Goal: Task Accomplishment & Management: Complete application form

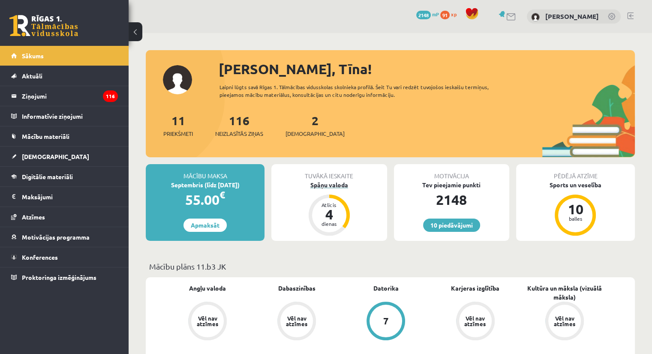
click at [341, 185] on div "Spāņu valoda" at bounding box center [328, 184] width 115 height 9
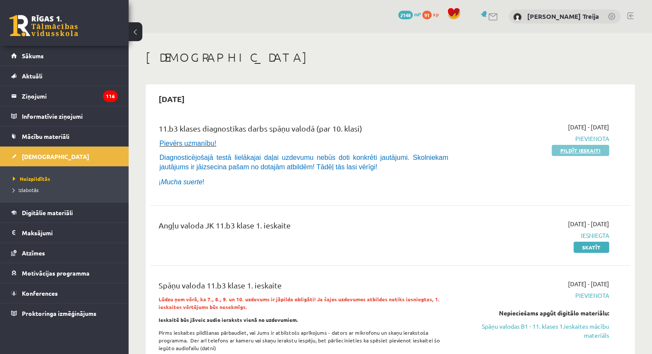
click at [589, 152] on link "Pildīt ieskaiti" at bounding box center [579, 150] width 57 height 11
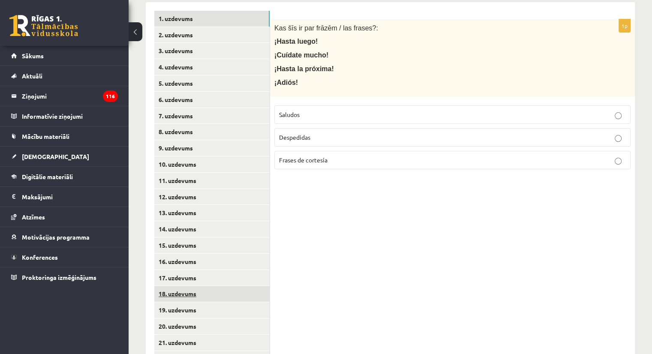
scroll to position [141, 0]
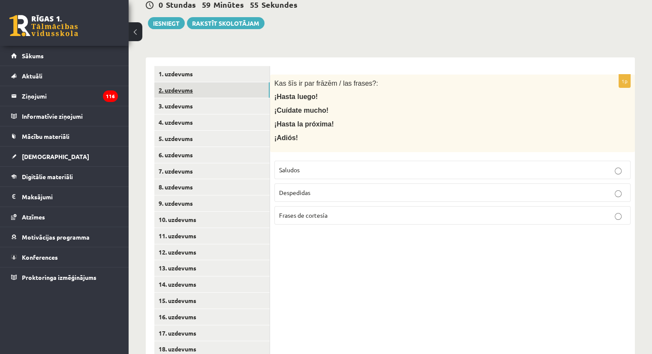
click at [186, 82] on link "2. uzdevums" at bounding box center [211, 90] width 115 height 16
click at [185, 66] on link "1. uzdevums" at bounding box center [211, 74] width 115 height 16
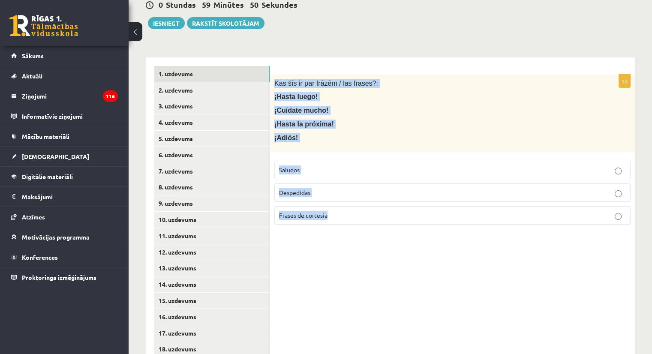
drag, startPoint x: 272, startPoint y: 74, endPoint x: 374, endPoint y: 198, distance: 160.7
click at [374, 198] on div "1p Kas šīs ir par frāzēm / las frases?: ¡Hasta luego! ¡Cuídate mucho! ¡Hasta la…" at bounding box center [452, 153] width 365 height 157
copy div "Kas šīs ir par frāzēm / las frases?: ¡Hasta luego! ¡Cuídate mucho! ¡Hasta la pr…"
click at [470, 66] on form "1p Kas šīs ir par frāzēm / las frases?: ¡Hasta luego! ¡Cuídate mucho! ¡Hasta la…" at bounding box center [451, 148] width 347 height 165
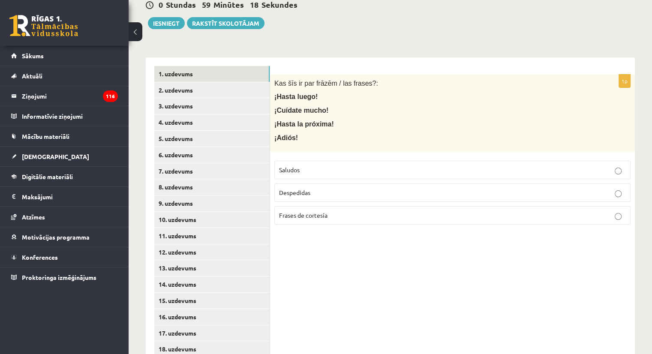
click at [327, 188] on p "Despedidas" at bounding box center [452, 192] width 347 height 9
click at [173, 82] on link "2. uzdevums" at bounding box center [211, 90] width 115 height 16
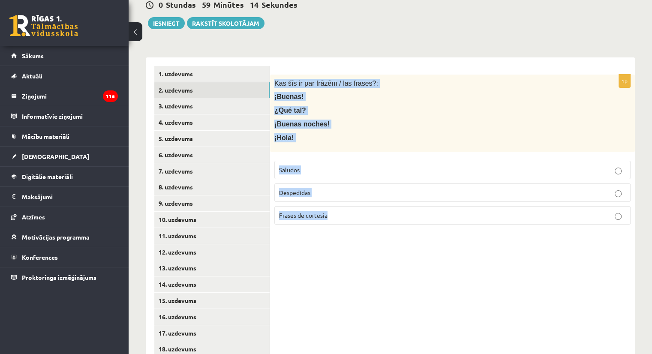
drag, startPoint x: 272, startPoint y: 74, endPoint x: 354, endPoint y: 213, distance: 161.3
click at [354, 213] on div "1p Kas šīs ir par frāzēm / las frases?: ¡Buenas! ¿Qué tal? ¡Buenas noches! ¡Hol…" at bounding box center [452, 153] width 365 height 157
copy div "Kas šīs ir par frāzēm / las frases?: ¡Buenas! ¿Qué tal? ¡Buenas noches! ¡Hola! …"
click at [324, 165] on p "Saludos" at bounding box center [452, 169] width 347 height 9
click at [182, 99] on link "3. uzdevums" at bounding box center [211, 106] width 115 height 16
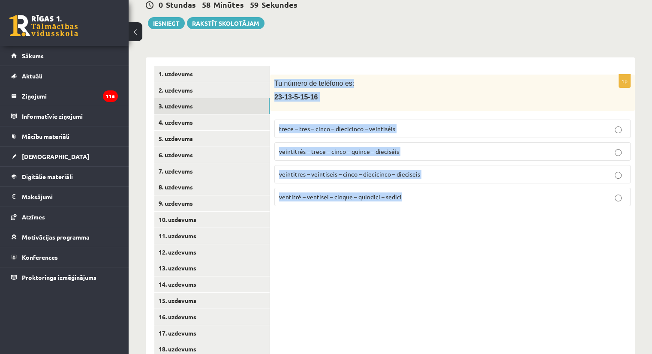
drag, startPoint x: 275, startPoint y: 75, endPoint x: 424, endPoint y: 184, distance: 184.6
click at [424, 184] on div "1p Tu número de teléfono es: 23-13-5-15-16 trece – tres – cinco – diecicinco – …" at bounding box center [452, 144] width 365 height 138
copy div "Tu número de teléfono es: 23-13-5-15-16 trece – tres – cinco – diecicinco – vei…"
click at [366, 147] on span "veintitrés – trece – cinco – quince – dieciséis" at bounding box center [339, 151] width 120 height 8
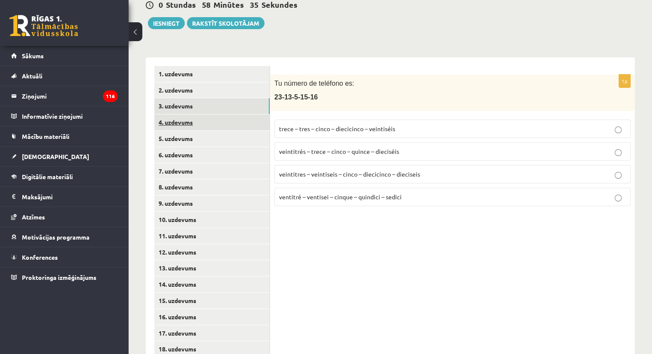
click at [191, 116] on link "4. uzdevums" at bounding box center [211, 122] width 115 height 16
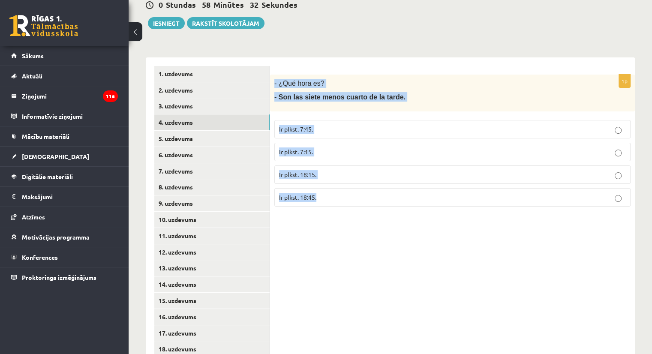
drag, startPoint x: 275, startPoint y: 73, endPoint x: 343, endPoint y: 184, distance: 130.6
click at [343, 184] on div "1p - ¿Qué hora es? - Son las siete menos cuarto de la tarde. Ir plkst. 7:45. Ir…" at bounding box center [452, 144] width 365 height 139
copy div "- ¿Qué hora es? - Son las siete menos cuarto de la tarde. Ir plkst. 7:45. Ir pl…"
click at [335, 195] on label "Ir plkst. 18:45." at bounding box center [452, 197] width 356 height 18
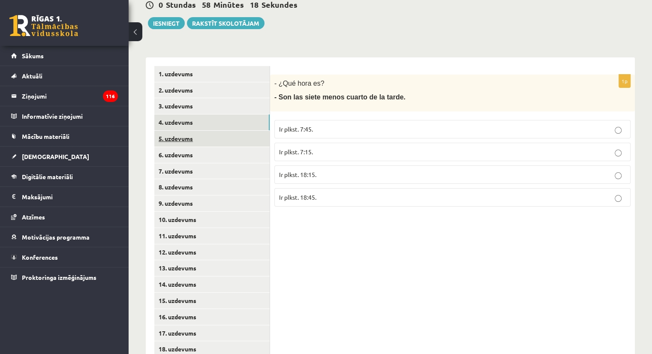
click at [183, 131] on link "5. uzdevums" at bounding box center [211, 139] width 115 height 16
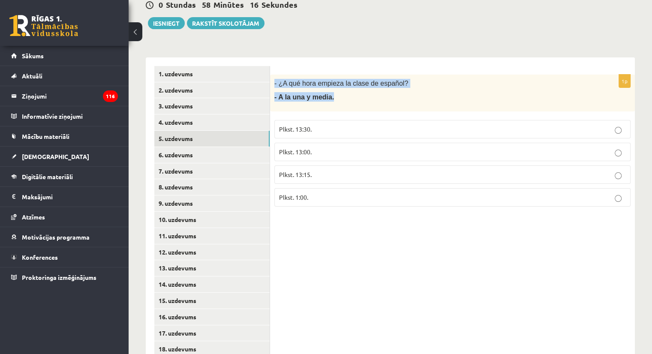
drag, startPoint x: 274, startPoint y: 75, endPoint x: 341, endPoint y: 111, distance: 76.3
click at [341, 111] on div "1p - ¿A qué hora empieza la clase de español? - A la una y media. Plkst. 13:30.…" at bounding box center [452, 144] width 365 height 139
click at [292, 80] on span "- ¿A qué hora empieza la clase de español?" at bounding box center [341, 83] width 134 height 7
click at [281, 75] on div "- ¿A qué hora empieza la clase de español? - A la una y media." at bounding box center [452, 93] width 365 height 37
click at [293, 80] on span "- ¿A qué hora empieza la clase de español?" at bounding box center [341, 83] width 134 height 7
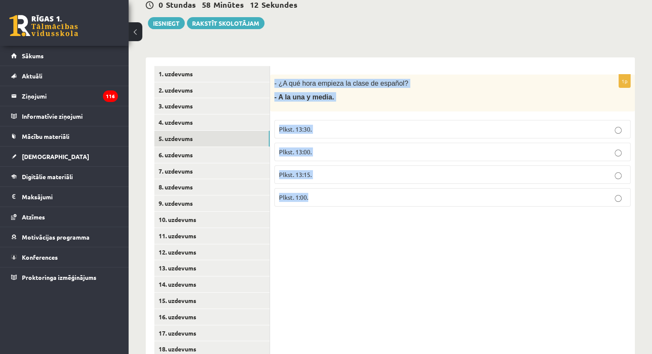
drag, startPoint x: 274, startPoint y: 73, endPoint x: 319, endPoint y: 182, distance: 118.1
click at [319, 182] on div "1p - ¿A qué hora empieza la clase de español? - A la una y media. Plkst. 13:30.…" at bounding box center [452, 144] width 365 height 139
copy div "- ¿A qué hora empieza la clase de español? - A la una y media. Plkst. 13:30. Pl…"
click at [337, 124] on label "Plkst. 13:30." at bounding box center [452, 129] width 356 height 18
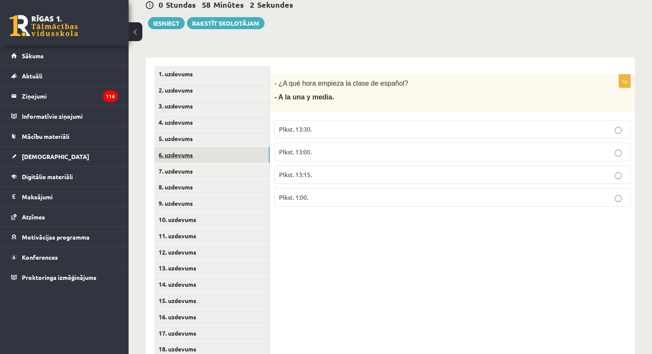
click at [182, 147] on link "6. uzdevums" at bounding box center [211, 155] width 115 height 16
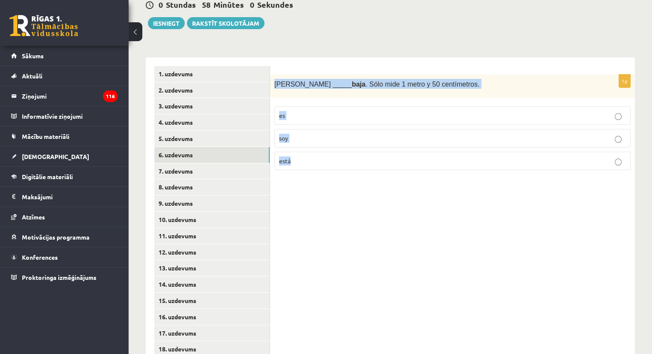
drag, startPoint x: 274, startPoint y: 75, endPoint x: 332, endPoint y: 155, distance: 99.0
click at [332, 155] on div "1p Sara _____ baja . Sólo mide 1 metro y 50 centímetros. es soy está" at bounding box center [452, 126] width 365 height 103
copy div "Sara _____ baja . Sólo mide 1 metro y 50 centímetros. es soy está"
click at [301, 106] on label "es" at bounding box center [452, 115] width 356 height 18
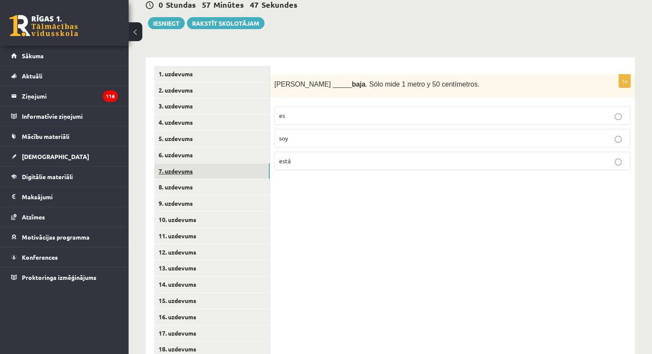
click at [201, 163] on link "7. uzdevums" at bounding box center [211, 171] width 115 height 16
drag, startPoint x: 272, startPoint y: 73, endPoint x: 320, endPoint y: 148, distance: 89.2
click at [320, 148] on div "1p (Yo) _____ feliz . ¡Hoy es mi cumpleaños! está estoy soy" at bounding box center [452, 126] width 365 height 103
copy div "(Yo) _____ feliz . ¡Hoy es mi cumpleaños! está estoy soy"
click at [305, 134] on p "estoy" at bounding box center [452, 138] width 347 height 9
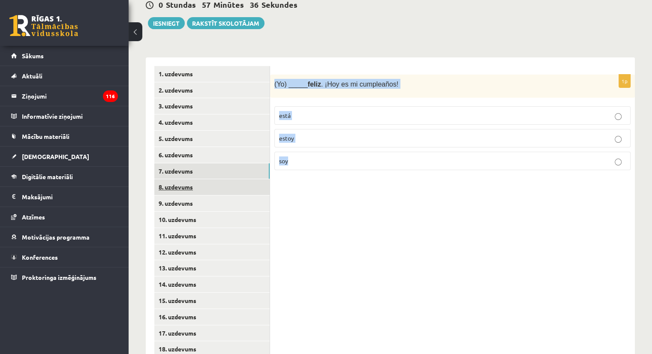
click at [194, 180] on link "8. uzdevums" at bounding box center [211, 187] width 115 height 16
drag, startPoint x: 272, startPoint y: 76, endPoint x: 344, endPoint y: 151, distance: 103.6
click at [344, 151] on div "1p El huevo tiene forma de ______. círculo óvalo rectángulo" at bounding box center [452, 126] width 365 height 103
copy div "El huevo tiene forma de ______. círculo óvalo rectángulo"
click at [315, 134] on p "óvalo" at bounding box center [452, 138] width 347 height 9
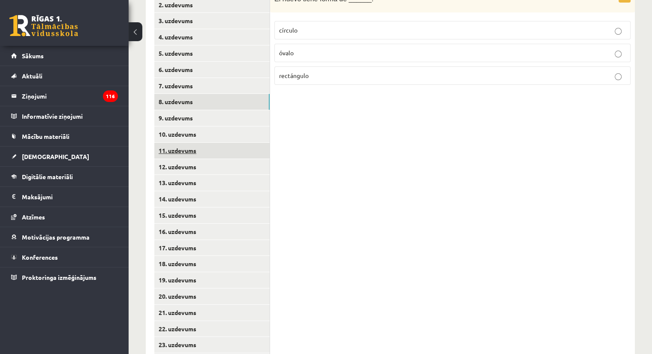
scroll to position [227, 0]
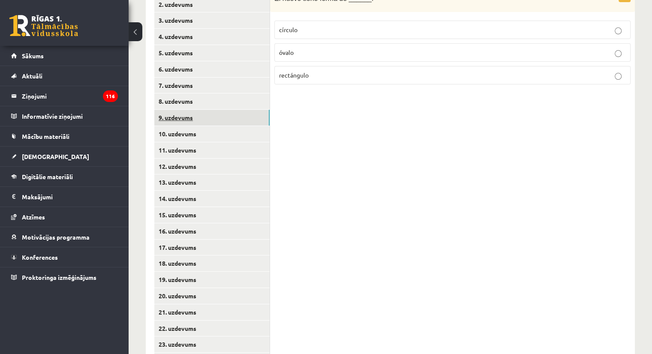
click at [188, 110] on link "9. uzdevums" at bounding box center [211, 118] width 115 height 16
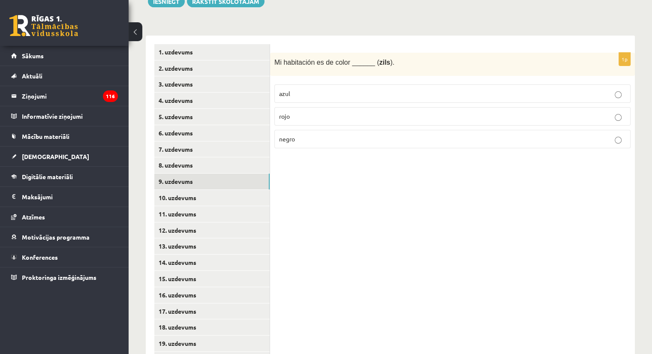
scroll to position [141, 0]
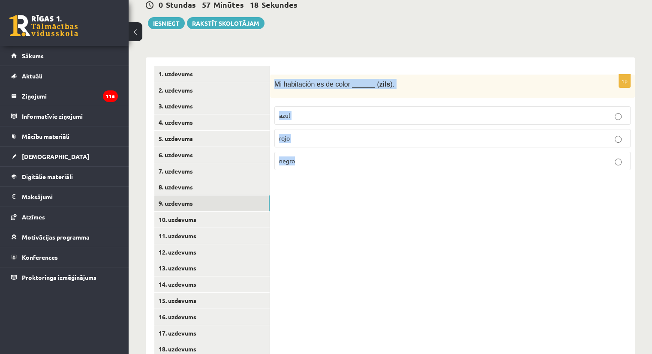
drag, startPoint x: 272, startPoint y: 74, endPoint x: 308, endPoint y: 150, distance: 83.5
click at [308, 150] on div "1p Mi habitación es de color ______ ( zils ). azul rojo negro" at bounding box center [452, 126] width 365 height 103
copy div "Mi habitación es de color ______ ( zils ). azul rojo negro"
click at [311, 111] on p "azul" at bounding box center [452, 115] width 347 height 9
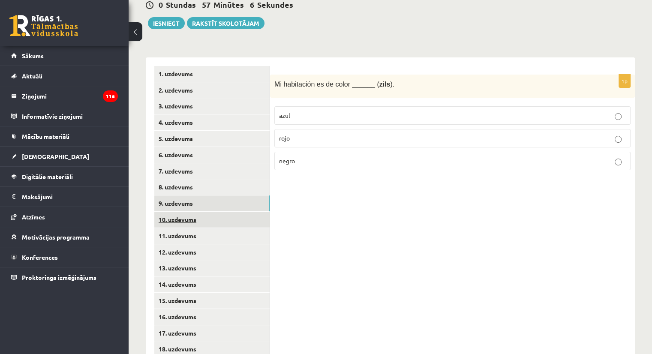
click at [187, 212] on link "10. uzdevums" at bounding box center [211, 220] width 115 height 16
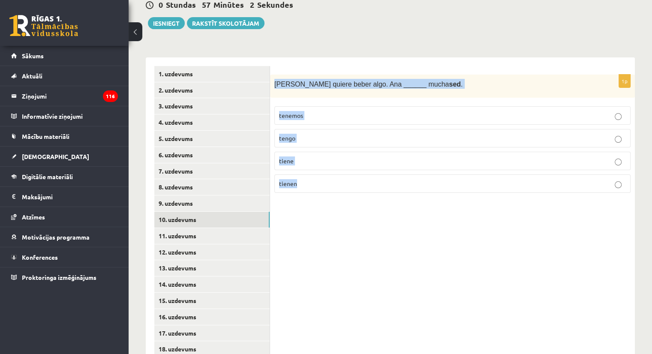
drag, startPoint x: 271, startPoint y: 75, endPoint x: 309, endPoint y: 175, distance: 107.5
click at [309, 175] on div "1p Ana quiere beber algo. Ana ______ mucha sed . tenemos tengo tiene tienen" at bounding box center [452, 138] width 365 height 126
copy div "Ana quiere beber algo. Ana ______ mucha sed . tenemos tengo tiene tienen"
click at [315, 156] on p "tiene" at bounding box center [452, 160] width 347 height 9
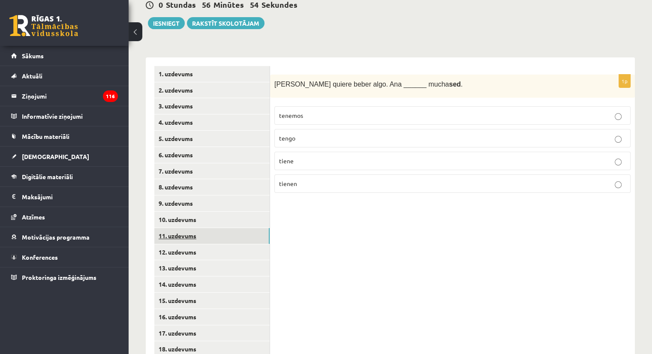
click at [199, 228] on link "11. uzdevums" at bounding box center [211, 236] width 115 height 16
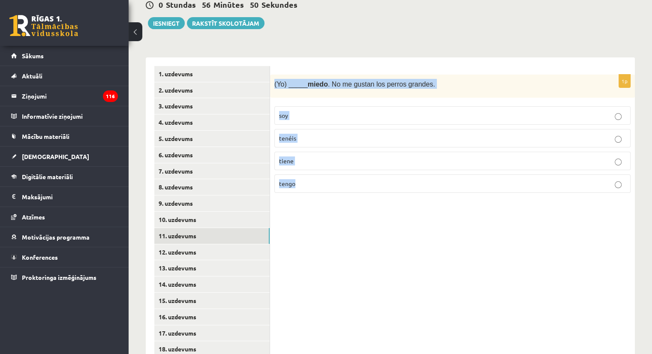
drag, startPoint x: 275, startPoint y: 75, endPoint x: 338, endPoint y: 175, distance: 118.5
click at [338, 175] on div "1p (Yo) _____ miedo . No me gustan los perros grandes. soy tenéis tiene tengo" at bounding box center [452, 138] width 365 height 126
click at [306, 179] on p "tengo" at bounding box center [452, 183] width 347 height 9
click at [194, 244] on link "12. uzdevums" at bounding box center [211, 252] width 115 height 16
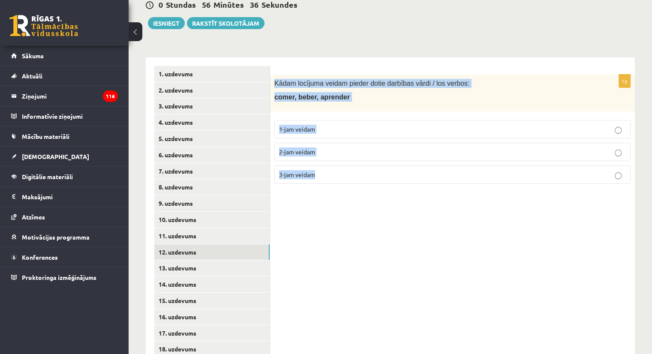
drag, startPoint x: 273, startPoint y: 75, endPoint x: 338, endPoint y: 165, distance: 111.3
click at [338, 165] on div "1p Kādam locījuma veidam pieder dotie darbības vārdi / los verbos: comer, beber…" at bounding box center [452, 133] width 365 height 116
click at [323, 125] on p "1-jam veidam" at bounding box center [452, 129] width 347 height 9
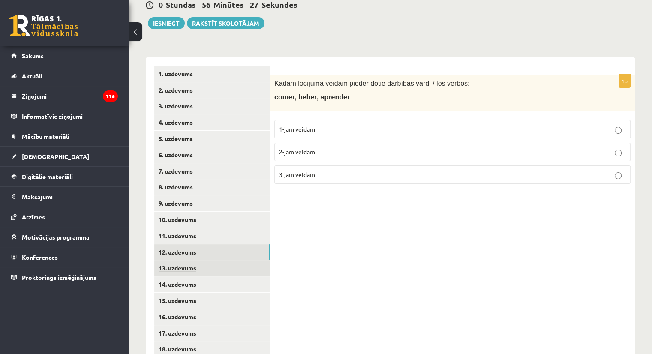
click at [174, 260] on link "13. uzdevums" at bounding box center [211, 268] width 115 height 16
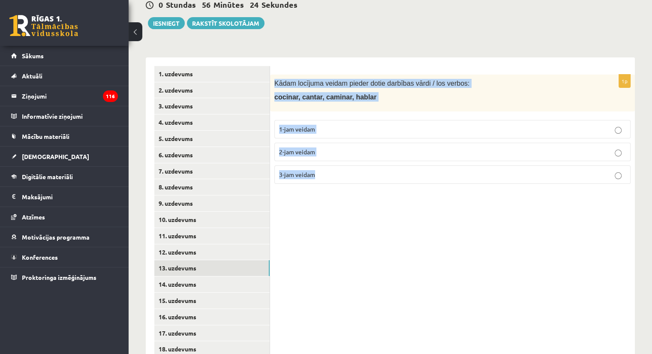
drag, startPoint x: 276, startPoint y: 74, endPoint x: 347, endPoint y: 167, distance: 117.6
click at [347, 167] on div "1p Kādam locījuma veidam pieder dotie darbības vārdi / los verbos: cocinar, can…" at bounding box center [452, 133] width 365 height 116
click at [191, 278] on link "14. uzdevums" at bounding box center [211, 284] width 115 height 16
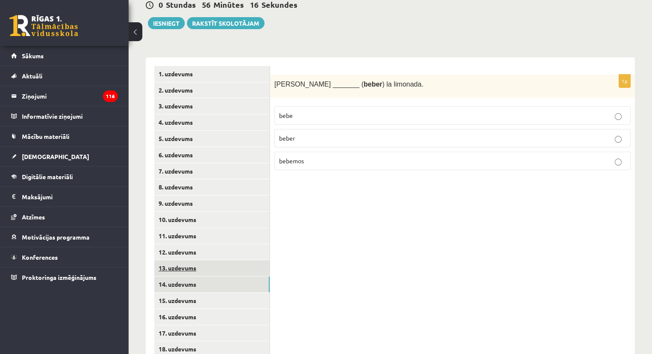
click at [188, 263] on link "13. uzdevums" at bounding box center [211, 268] width 115 height 16
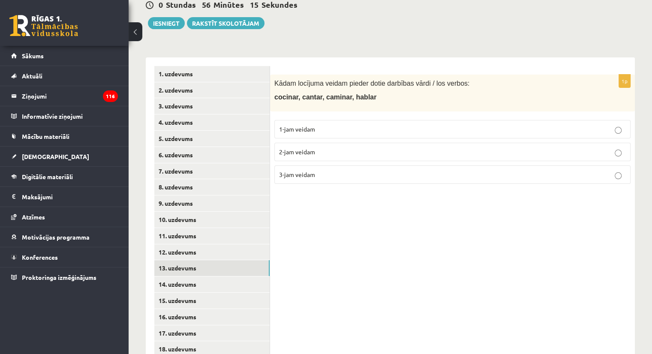
click at [326, 125] on p "1-jam veidam" at bounding box center [452, 129] width 347 height 9
click at [196, 244] on link "12. uzdevums" at bounding box center [211, 252] width 115 height 16
click at [195, 260] on link "13. uzdevums" at bounding box center [211, 268] width 115 height 16
click at [195, 276] on link "14. uzdevums" at bounding box center [211, 284] width 115 height 16
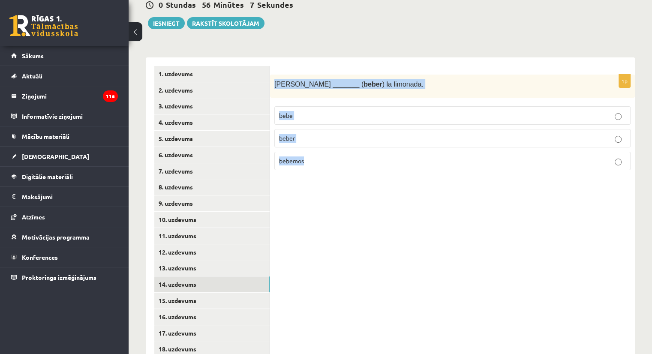
drag, startPoint x: 271, startPoint y: 76, endPoint x: 344, endPoint y: 148, distance: 102.4
click at [344, 148] on div "1p Enrique _______ ( beber ) la limonada. bebe beber bebemos" at bounding box center [452, 126] width 365 height 103
click at [307, 111] on p "bebe" at bounding box center [452, 115] width 347 height 9
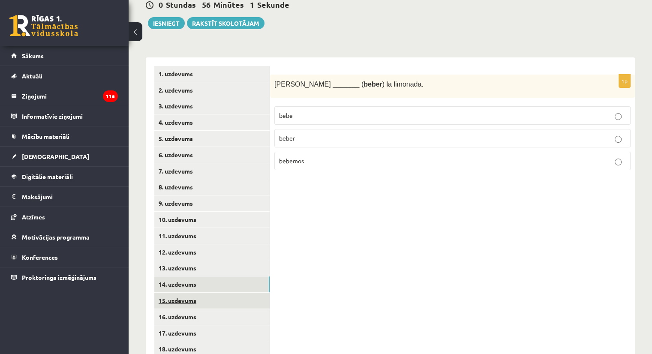
click at [204, 294] on link "15. uzdevums" at bounding box center [211, 301] width 115 height 16
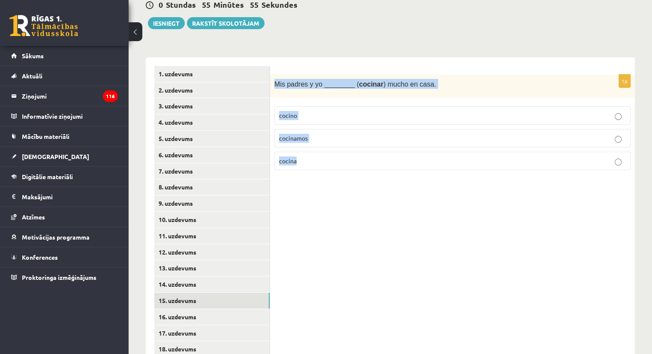
drag, startPoint x: 273, startPoint y: 76, endPoint x: 344, endPoint y: 148, distance: 101.5
click at [344, 148] on div "1p Mis padres y yo ________ ( cocinar ) mucho en casa. cocino cocinamos cocina" at bounding box center [452, 126] width 365 height 103
click at [332, 134] on label "cocinamos" at bounding box center [452, 138] width 356 height 18
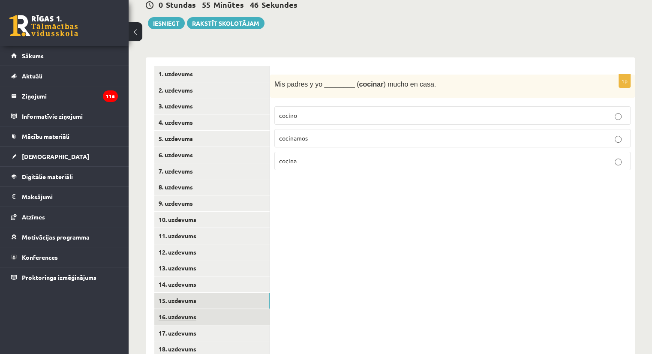
click at [192, 309] on link "16. uzdevums" at bounding box center [211, 317] width 115 height 16
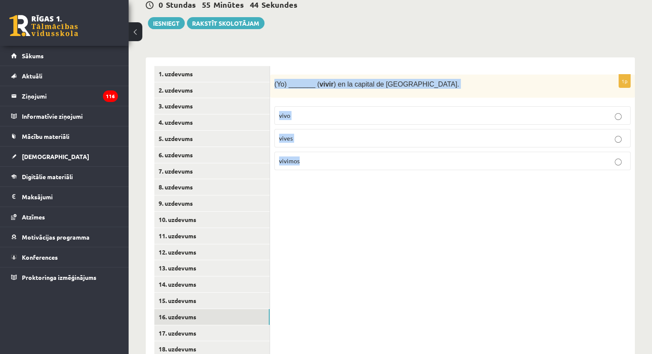
drag, startPoint x: 273, startPoint y: 75, endPoint x: 326, endPoint y: 143, distance: 85.8
click at [326, 143] on div "1p (Yo) _______ ( vivir ) en la capital de Letonia. vivo vives vivimos" at bounding box center [452, 126] width 365 height 103
click at [312, 111] on p "vivo" at bounding box center [452, 115] width 347 height 9
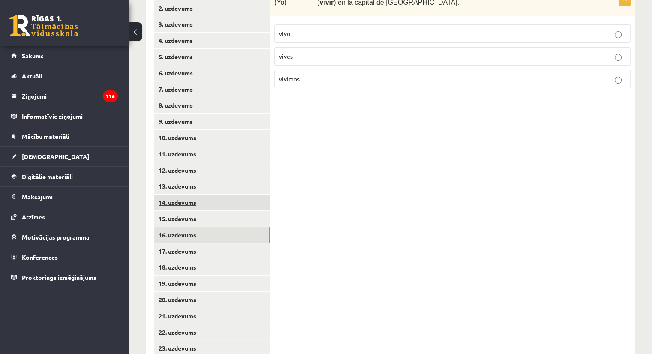
scroll to position [227, 0]
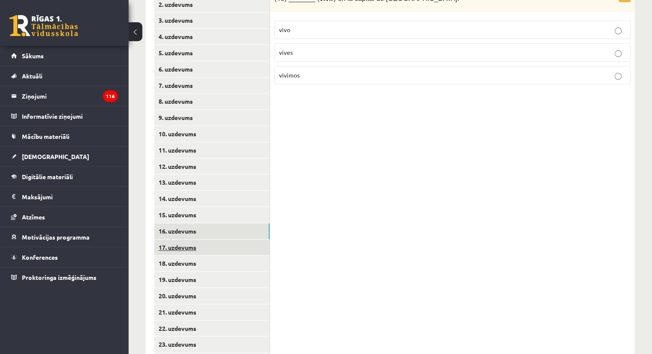
click at [190, 239] on link "17. uzdevums" at bounding box center [211, 247] width 115 height 16
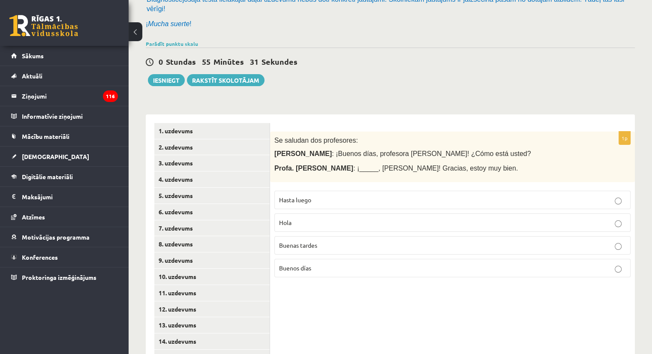
scroll to position [98, 0]
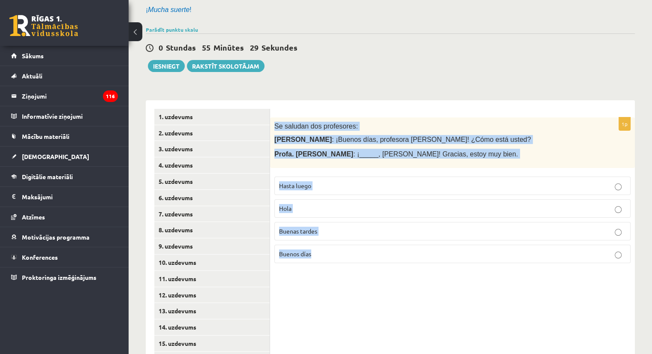
drag, startPoint x: 272, startPoint y: 116, endPoint x: 327, endPoint y: 239, distance: 134.6
click at [327, 239] on div "1p Se saludan dos profesores: Prof. Juan Pérez : ¡Buenos días, profesora Gómez!…" at bounding box center [452, 193] width 365 height 153
click at [329, 249] on p "Buenos días" at bounding box center [452, 253] width 347 height 9
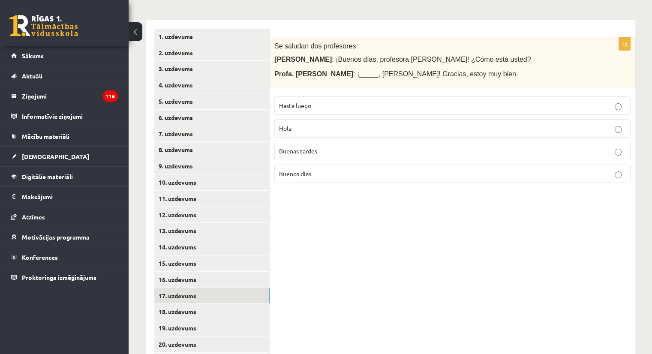
scroll to position [184, 0]
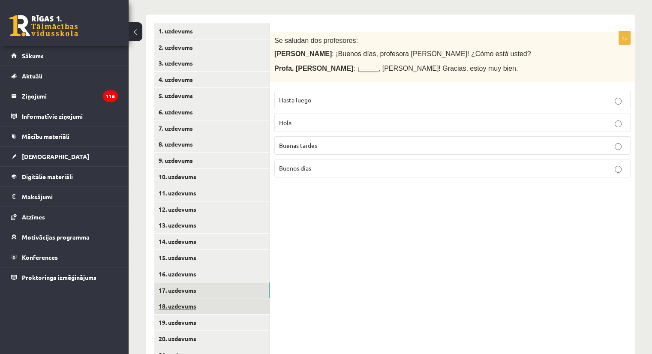
click at [177, 298] on link "18. uzdevums" at bounding box center [211, 306] width 115 height 16
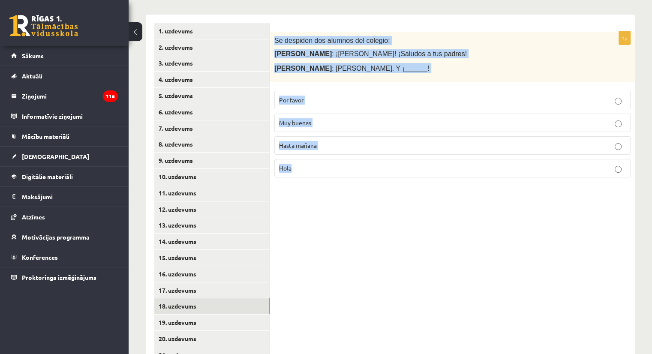
drag, startPoint x: 274, startPoint y: 31, endPoint x: 354, endPoint y: 152, distance: 145.4
click at [354, 152] on div "1p Se despiden dos alumnos del colegio: Marta : ¡Chao, José! ¡Saludos a tus pad…" at bounding box center [452, 108] width 365 height 153
click at [337, 141] on p "Hasta mañana" at bounding box center [452, 145] width 347 height 9
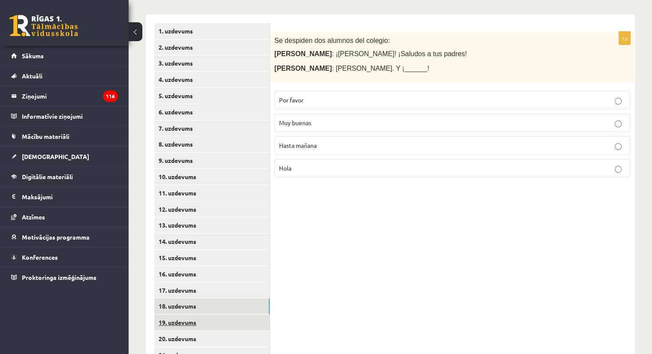
click at [170, 314] on link "19. uzdevums" at bounding box center [211, 322] width 115 height 16
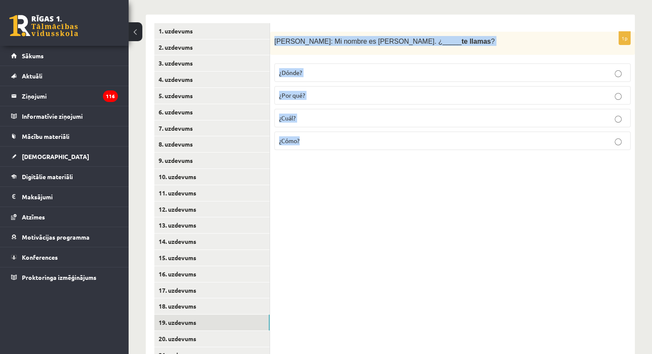
drag, startPoint x: 275, startPoint y: 33, endPoint x: 314, endPoint y: 127, distance: 101.9
click at [314, 127] on div "1p Patricia: Mi nombre es Patricia. ¿_____ te llamas ? ¿Dónde? ¿Por qué? ¿Cuál?…" at bounding box center [452, 95] width 365 height 126
click at [317, 136] on p "¿Cómo?" at bounding box center [452, 140] width 347 height 9
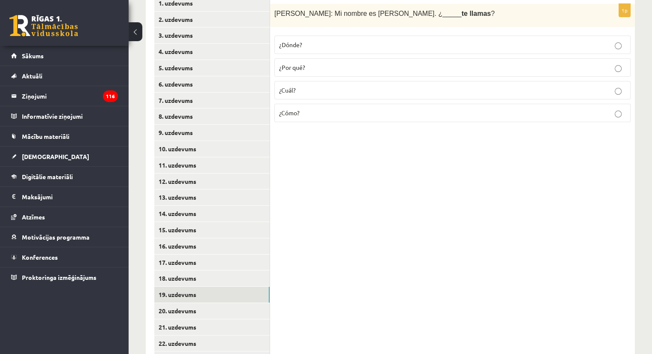
scroll to position [269, 0]
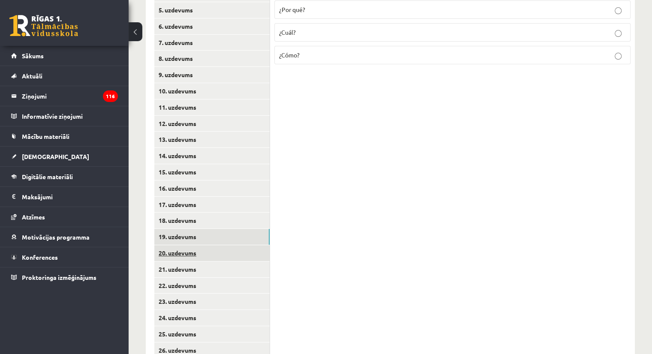
click at [188, 245] on link "20. uzdevums" at bounding box center [211, 253] width 115 height 16
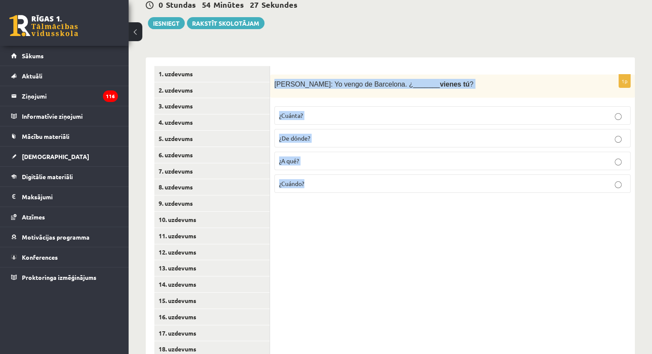
drag, startPoint x: 273, startPoint y: 76, endPoint x: 338, endPoint y: 187, distance: 129.0
click at [338, 187] on div "1p Antonio: Yo vengo de Barcelona. ¿_______ vienes tú ? ¿Cuánta? ¿De dónde? ¿A …" at bounding box center [452, 138] width 365 height 126
click at [323, 179] on p "¿Cuándo?" at bounding box center [452, 183] width 347 height 9
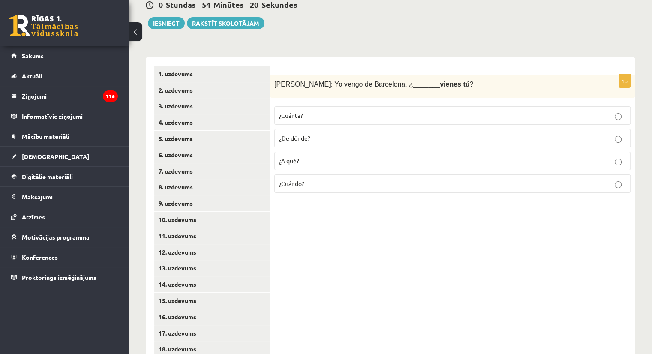
click at [327, 134] on p "¿De dónde?" at bounding box center [452, 138] width 347 height 9
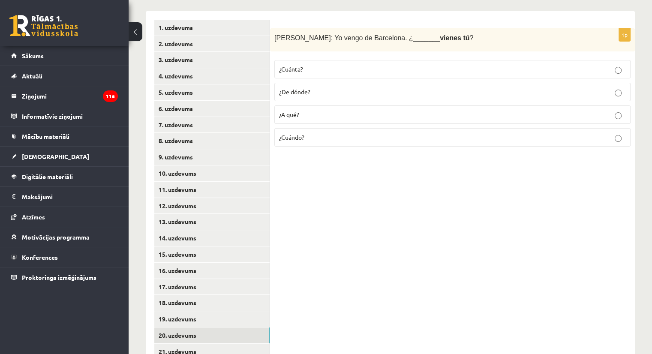
scroll to position [227, 0]
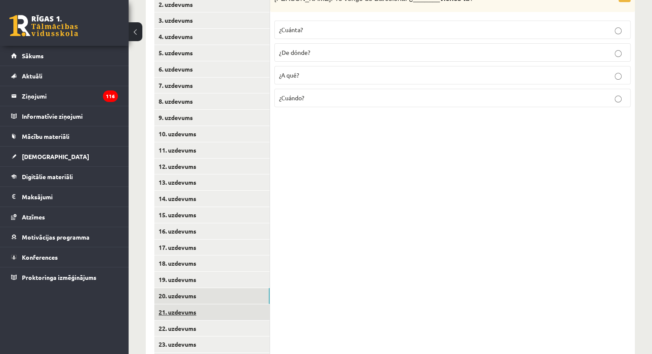
click at [183, 306] on link "21. uzdevums" at bounding box center [211, 312] width 115 height 16
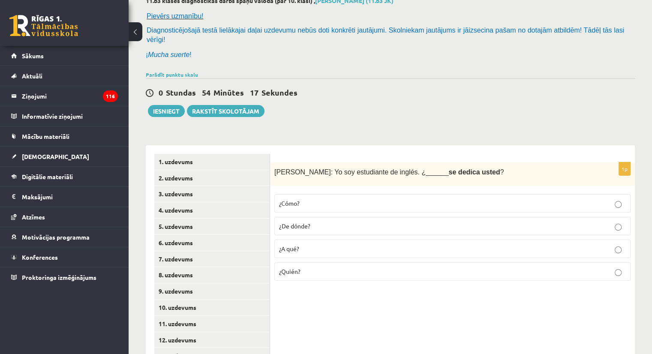
scroll to position [0, 0]
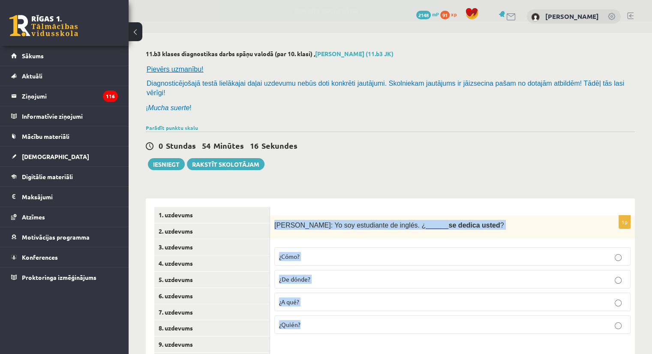
drag, startPoint x: 274, startPoint y: 215, endPoint x: 305, endPoint y: 338, distance: 126.8
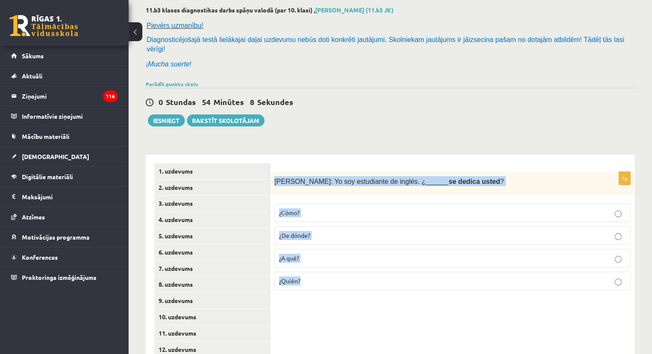
scroll to position [86, 0]
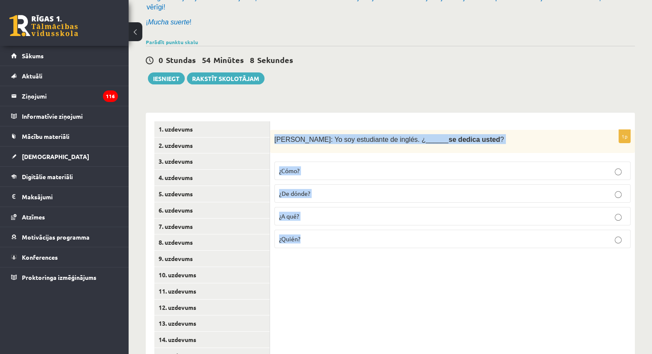
click at [320, 212] on p "¿A qué?" at bounding box center [452, 216] width 347 height 9
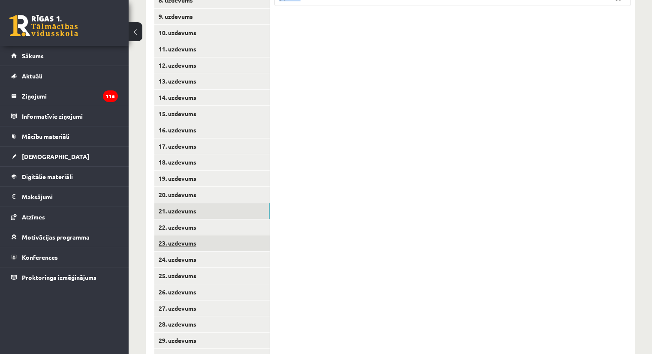
scroll to position [343, 0]
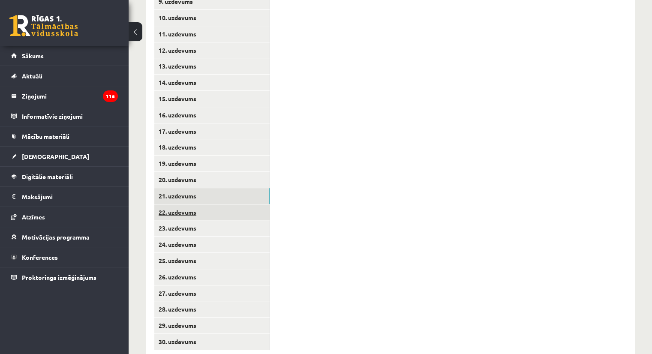
click at [189, 206] on link "22. uzdevums" at bounding box center [211, 212] width 115 height 16
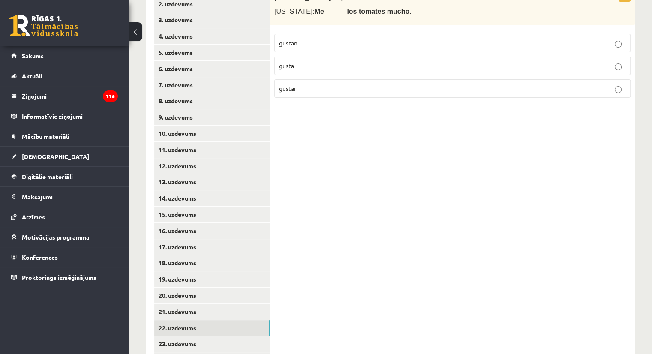
scroll to position [129, 0]
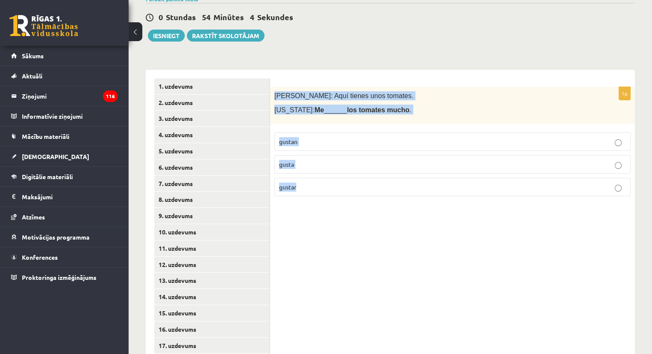
drag, startPoint x: 273, startPoint y: 86, endPoint x: 314, endPoint y: 177, distance: 99.5
click at [314, 177] on div "1p Pedro: Aquí tienes unos tomates. Virginia: Me ______ los tomates mucho . gus…" at bounding box center [452, 145] width 365 height 116
click at [318, 137] on p "gustan" at bounding box center [452, 141] width 347 height 9
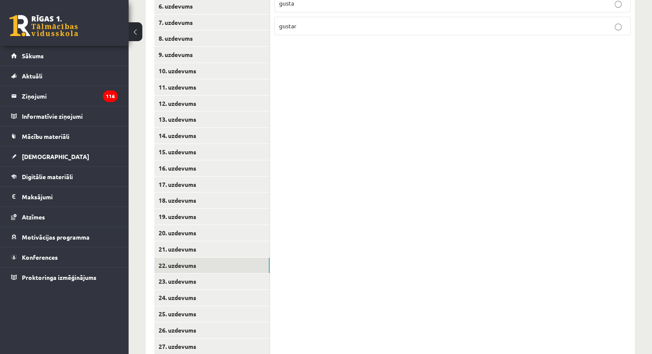
scroll to position [343, 0]
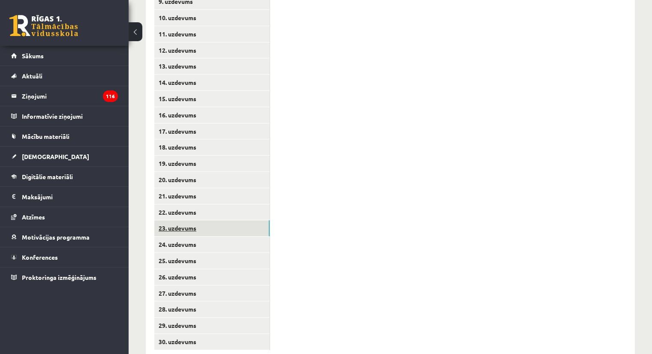
click at [178, 220] on link "23. uzdevums" at bounding box center [211, 228] width 115 height 16
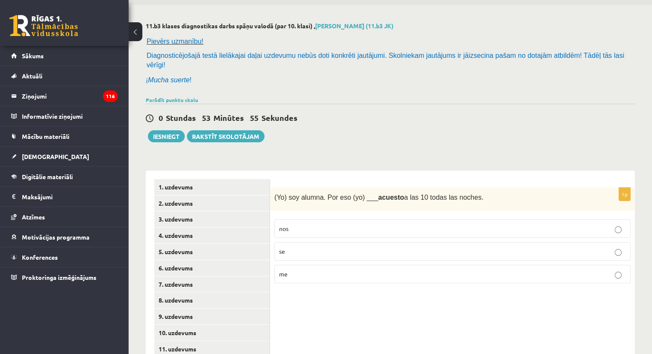
scroll to position [0, 0]
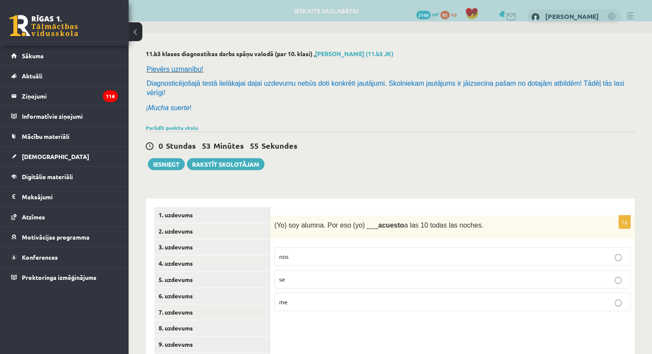
click at [275, 221] on span "(Yo) soy alumna. Por eso (yo) ___ acuesto a las 10 todas las noches." at bounding box center [378, 224] width 209 height 7
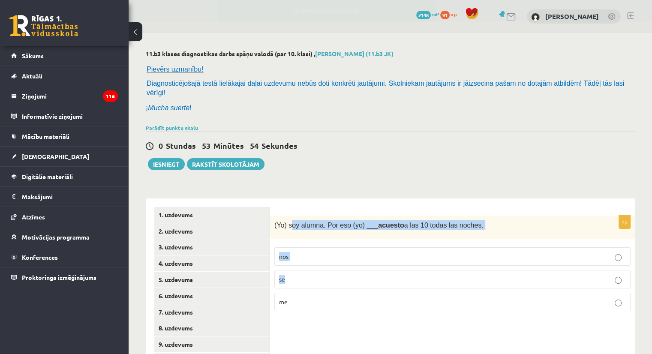
drag, startPoint x: 308, startPoint y: 237, endPoint x: 319, endPoint y: 256, distance: 21.5
click at [323, 260] on div "1p (Yo) soy alumna. Por eso (yo) ___ acuesto a las 10 todas las noches. nos se …" at bounding box center [452, 266] width 365 height 103
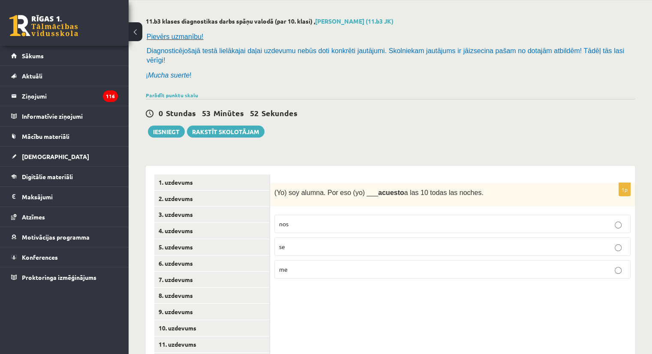
scroll to position [86, 0]
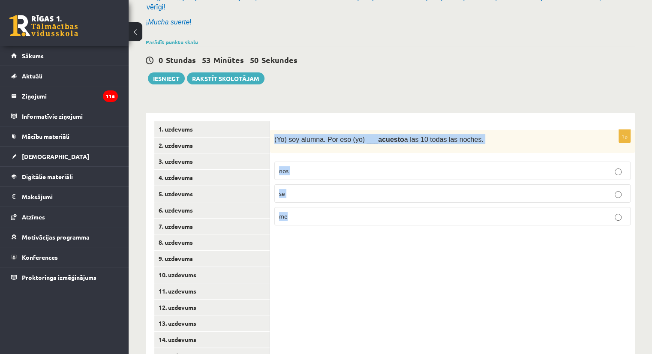
drag, startPoint x: 272, startPoint y: 129, endPoint x: 315, endPoint y: 206, distance: 88.4
click at [315, 206] on div "1p (Yo) soy alumna. Por eso (yo) ___ acuesto a las 10 todas las noches. nos se …" at bounding box center [452, 181] width 365 height 103
click at [309, 212] on p "me" at bounding box center [452, 216] width 347 height 9
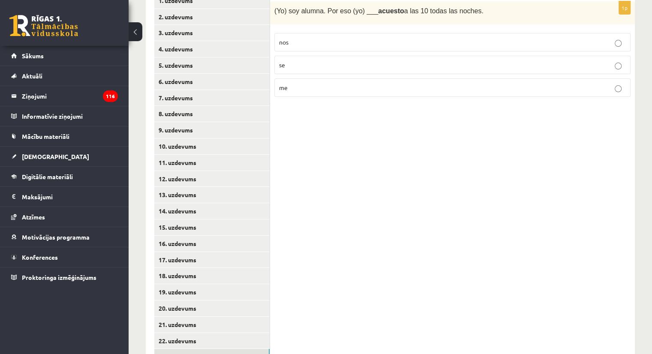
scroll to position [300, 0]
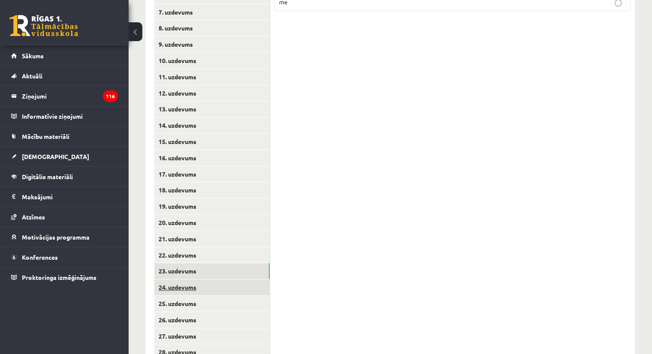
click at [198, 279] on link "24. uzdevums" at bounding box center [211, 287] width 115 height 16
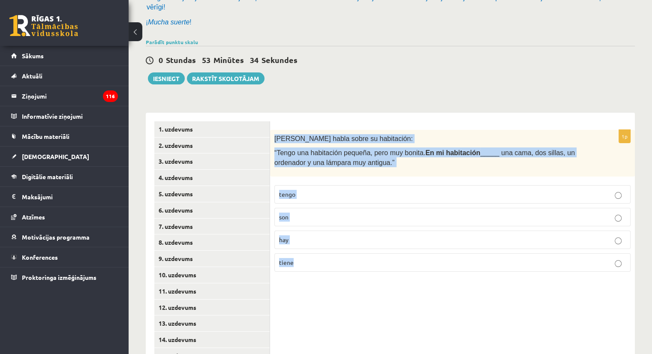
drag, startPoint x: 273, startPoint y: 128, endPoint x: 341, endPoint y: 247, distance: 137.0
click at [341, 247] on div "1p Pilar habla sobre su habitación: “Tengo una habitación pequeña, pero muy bon…" at bounding box center [452, 204] width 365 height 149
click at [301, 235] on p "hay" at bounding box center [452, 239] width 347 height 9
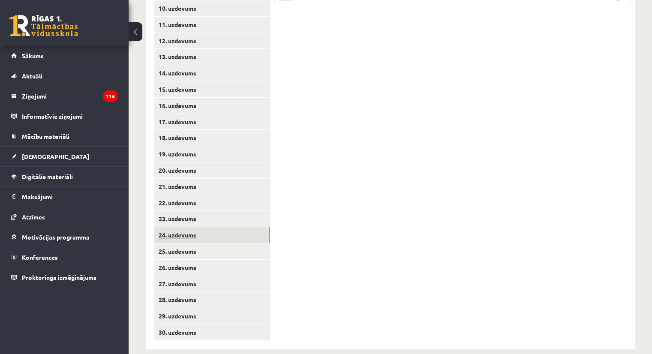
scroll to position [355, 0]
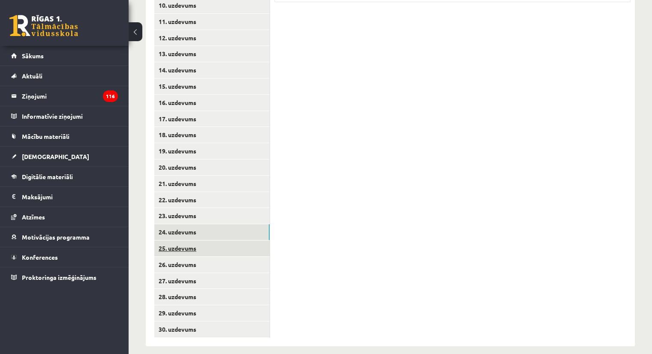
click at [194, 240] on link "25. uzdevums" at bounding box center [211, 248] width 115 height 16
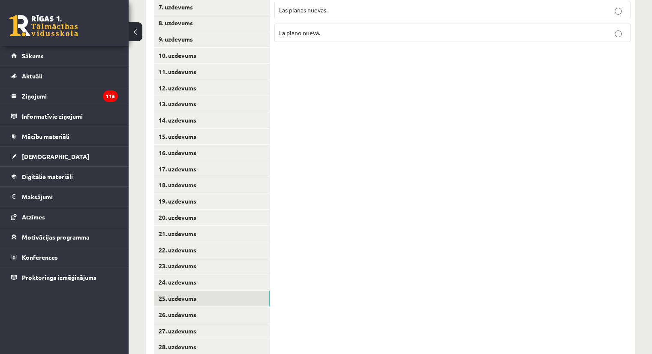
scroll to position [98, 0]
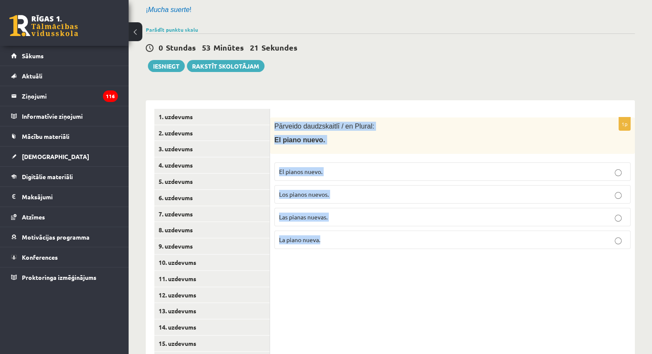
drag, startPoint x: 274, startPoint y: 117, endPoint x: 371, endPoint y: 225, distance: 144.7
click at [371, 225] on div "1p Pārveido daudzskaitlī / en Plural: El piano nuevo. El pianos nuevo. Los pian…" at bounding box center [452, 186] width 365 height 138
click at [354, 190] on p "Los pianos nuevos." at bounding box center [452, 194] width 347 height 9
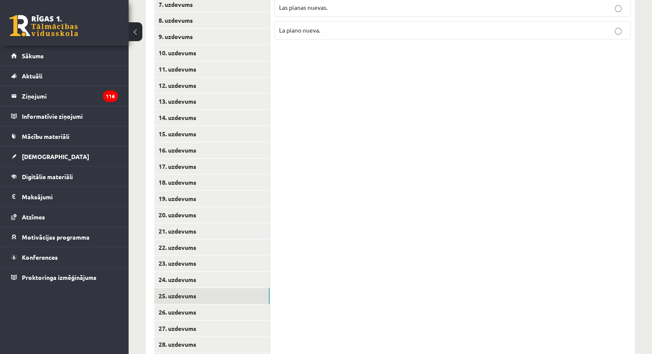
scroll to position [312, 0]
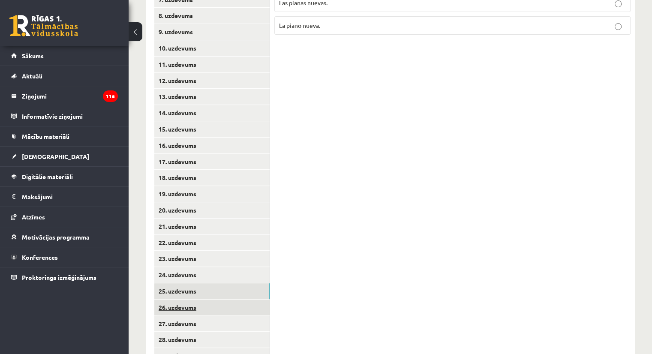
click at [195, 299] on link "26. uzdevums" at bounding box center [211, 307] width 115 height 16
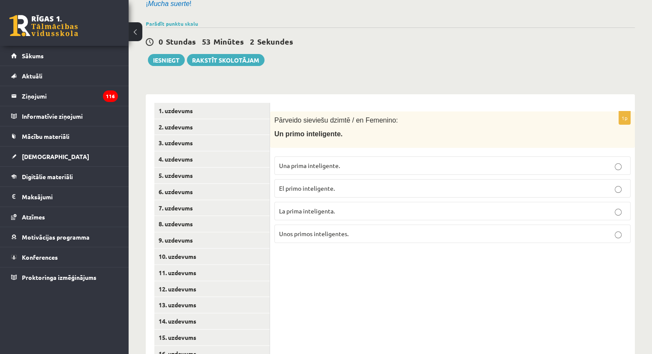
scroll to position [98, 0]
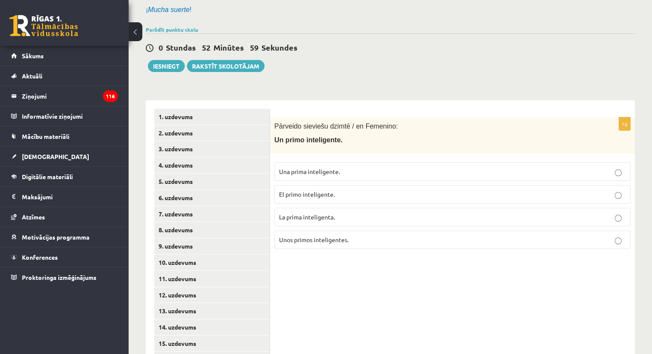
click at [369, 235] on p "Unos primos inteligentes." at bounding box center [452, 239] width 347 height 9
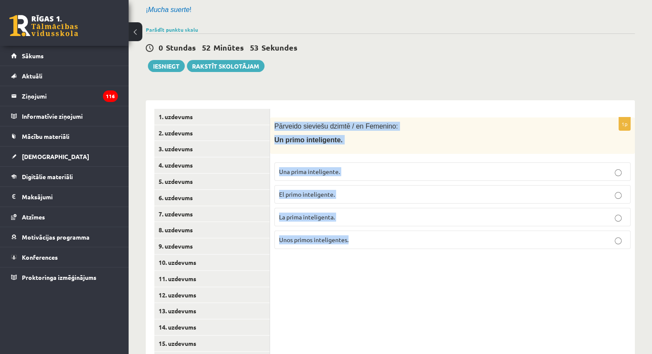
drag, startPoint x: 272, startPoint y: 117, endPoint x: 374, endPoint y: 227, distance: 149.2
click at [374, 227] on div "1p Pārveido sieviešu dzimtē / en Femenino: Un primo inteligente. Una prima inte…" at bounding box center [452, 186] width 365 height 138
click at [353, 212] on p "La prima inteligenta." at bounding box center [452, 216] width 347 height 9
drag, startPoint x: 273, startPoint y: 118, endPoint x: 358, endPoint y: 232, distance: 141.4
click at [358, 232] on div "1p Pārveido sieviešu dzimtē / en Femenino: Un primo inteligente. Una prima inte…" at bounding box center [452, 186] width 365 height 138
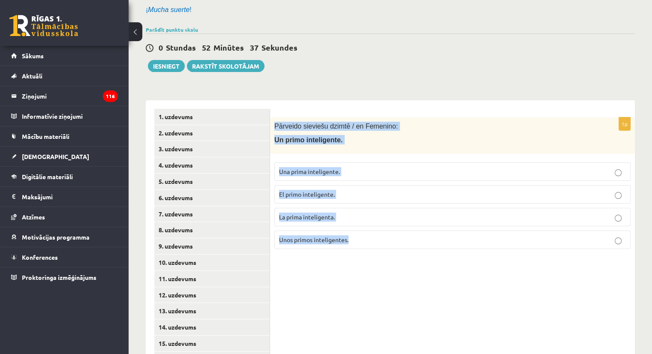
click at [353, 167] on p "Una prima inteligente." at bounding box center [452, 171] width 347 height 9
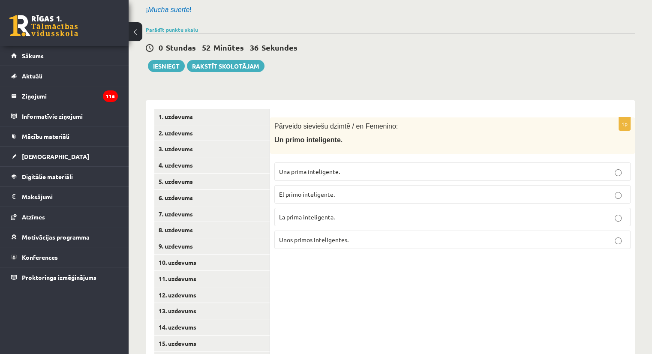
click at [353, 167] on p "Una prima inteligente." at bounding box center [452, 171] width 347 height 9
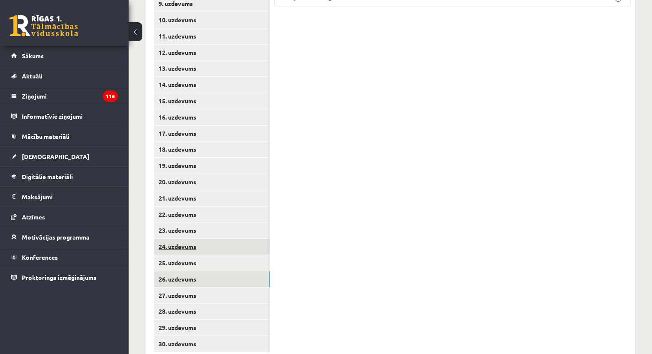
scroll to position [355, 0]
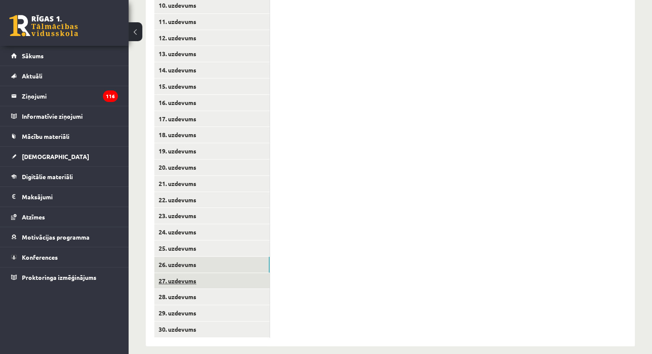
click at [187, 275] on link "27. uzdevums" at bounding box center [211, 281] width 115 height 16
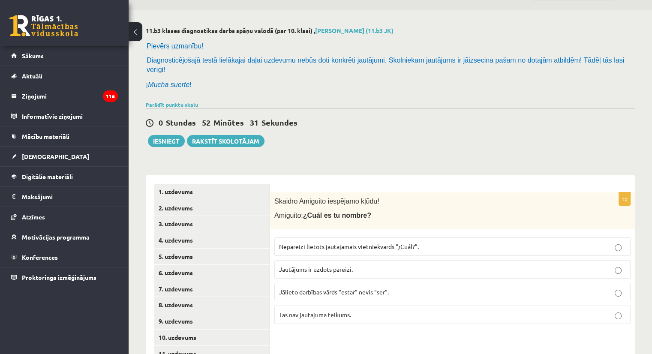
scroll to position [98, 0]
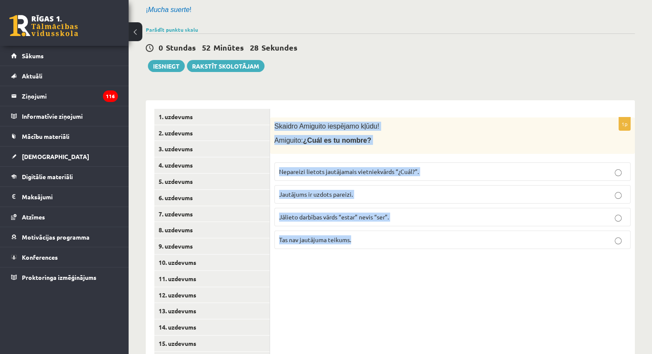
drag, startPoint x: 274, startPoint y: 117, endPoint x: 363, endPoint y: 232, distance: 145.4
click at [363, 232] on div "1p Skaidro Amiguito iespējamo kļūdu! Amiguito: ¿Cuál es tu nombre? Nepareizi li…" at bounding box center [452, 186] width 365 height 138
click at [394, 123] on div "Skaidro Amiguito iespējamo kļūdu! Amiguito: ¿Cuál es tu nombre?" at bounding box center [452, 135] width 365 height 36
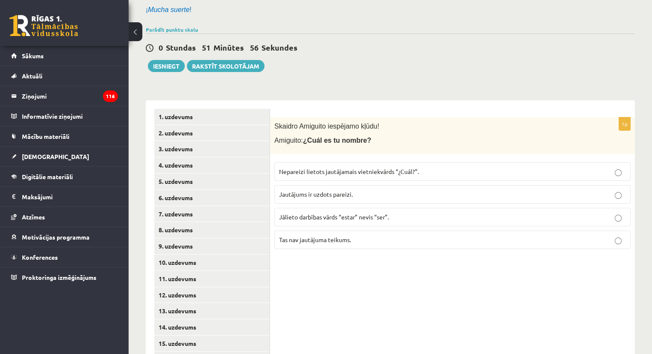
click at [403, 190] on p "Jautājums ir uzdots pareizi." at bounding box center [452, 194] width 347 height 9
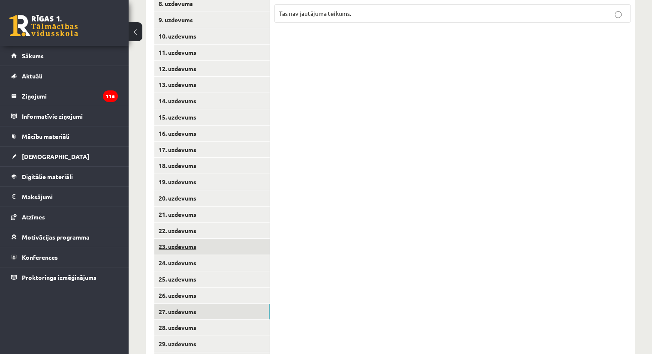
scroll to position [355, 0]
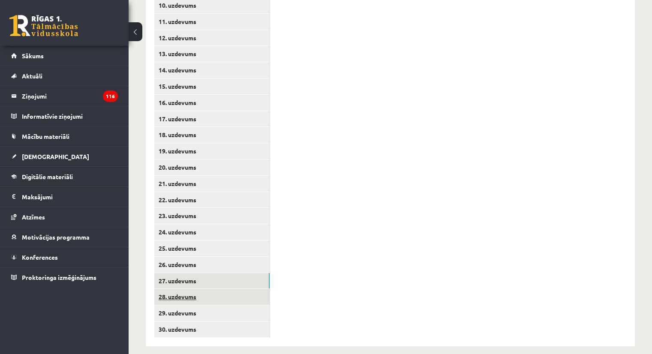
click at [199, 291] on link "28. uzdevums" at bounding box center [211, 297] width 115 height 16
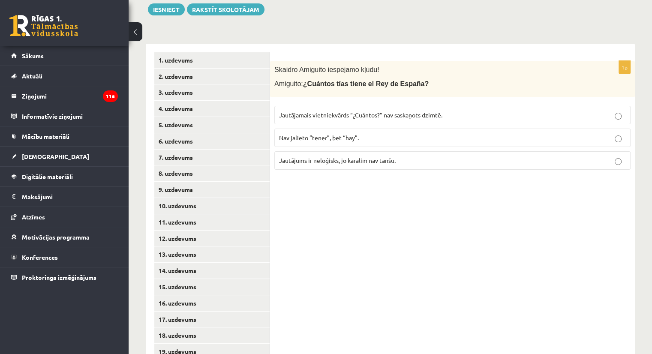
scroll to position [141, 0]
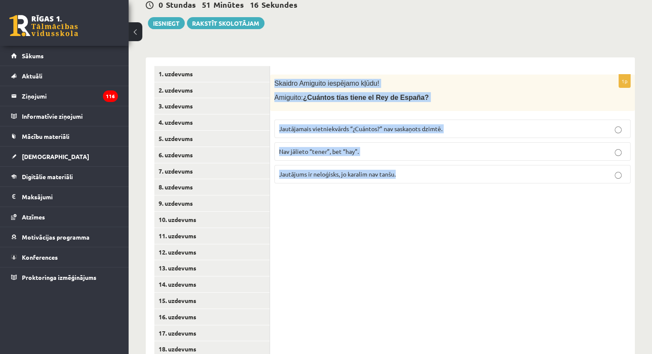
drag, startPoint x: 274, startPoint y: 74, endPoint x: 401, endPoint y: 167, distance: 157.5
click at [401, 167] on div "1p Skaidro Amiguito iespējamo kļūdu! Amiguito: ¿Cuántos tías tiene el Rey de Es…" at bounding box center [452, 133] width 365 height 116
click at [442, 125] on span "Jautājamais vietniekvārds “¿Cuántos?” nav saskaņots dzimtē." at bounding box center [360, 129] width 163 height 8
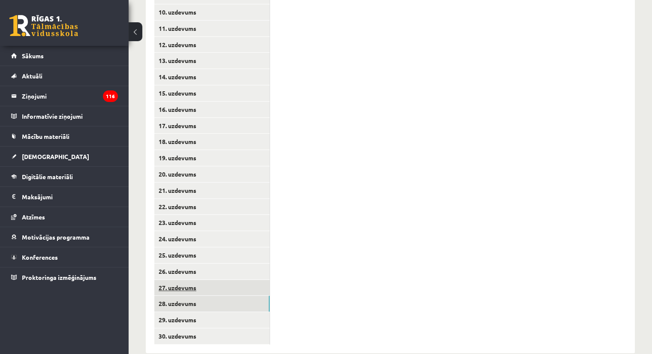
scroll to position [355, 0]
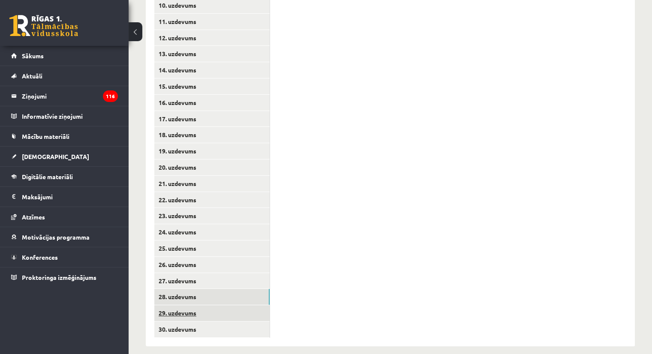
click at [197, 305] on link "29. uzdevums" at bounding box center [211, 313] width 115 height 16
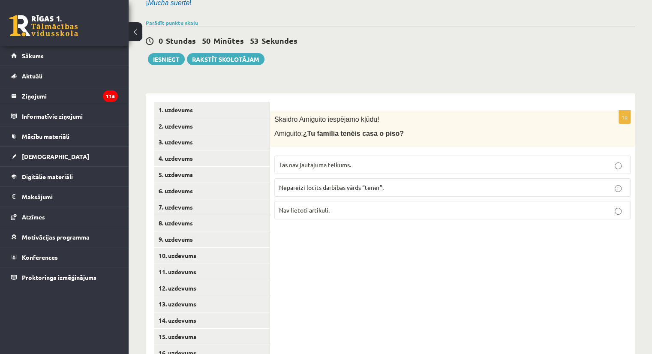
scroll to position [129, 0]
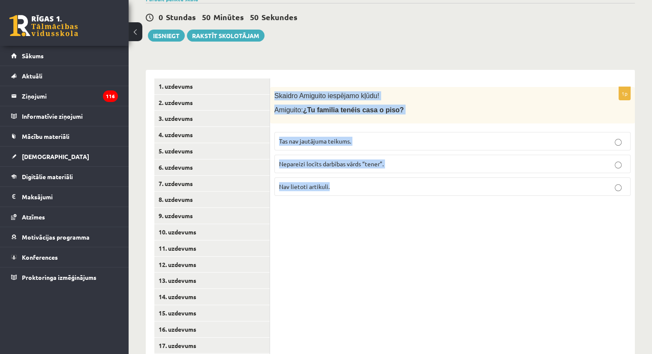
drag, startPoint x: 272, startPoint y: 88, endPoint x: 391, endPoint y: 196, distance: 161.0
click at [386, 188] on div "1p Skaidro Amiguito iespējamo kļūdu! Amiguito: ¿Tu familia tenéis casa o piso? …" at bounding box center [452, 145] width 365 height 116
click at [391, 196] on div "1p Skaidro Amiguito iespējamo kļūdu! Amiguito: ¿Tu familia tenéis casa o piso? …" at bounding box center [452, 321] width 365 height 503
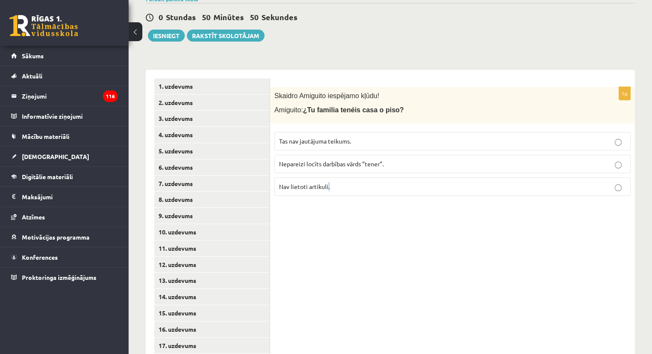
click at [391, 196] on div "1p Skaidro Amiguito iespējamo kļūdu! Amiguito: ¿Tu familia tenéis casa o piso? …" at bounding box center [452, 321] width 365 height 503
click at [274, 92] on span "Skaidro Amiguito iespējamo kļūdu!" at bounding box center [326, 95] width 105 height 7
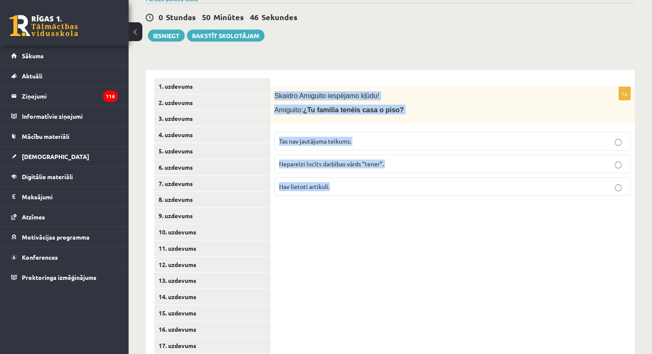
drag, startPoint x: 274, startPoint y: 88, endPoint x: 404, endPoint y: 179, distance: 158.1
click at [404, 179] on div "1p Skaidro Amiguito iespējamo kļūdu! Amiguito: ¿Tu familia tenéis casa o piso? …" at bounding box center [452, 145] width 365 height 116
click at [383, 159] on label "Nepareizi locīts darbības vārds “tener”." at bounding box center [452, 164] width 356 height 18
click at [381, 190] on div "1p Skaidro Amiguito iespējamo kļūdu! Amiguito: ¿Tu familia tenéis casa o piso? …" at bounding box center [452, 145] width 365 height 116
click at [326, 214] on div "1p Skaidro Amiguito iespējamo kļūdu! Amiguito: ¿Tu familia tenéis casa o piso? …" at bounding box center [452, 321] width 365 height 503
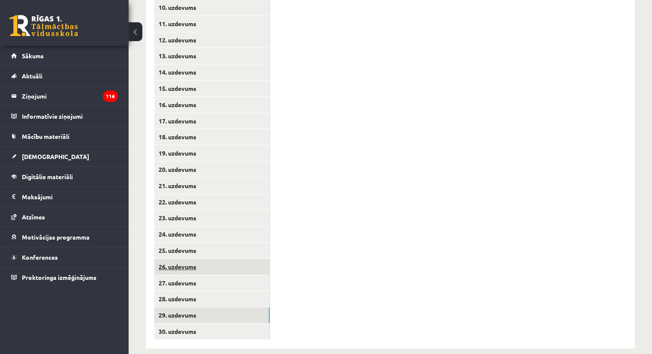
scroll to position [355, 0]
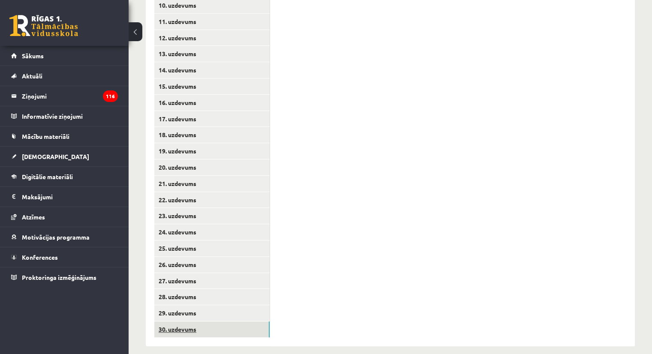
click at [183, 323] on link "30. uzdevums" at bounding box center [211, 329] width 115 height 16
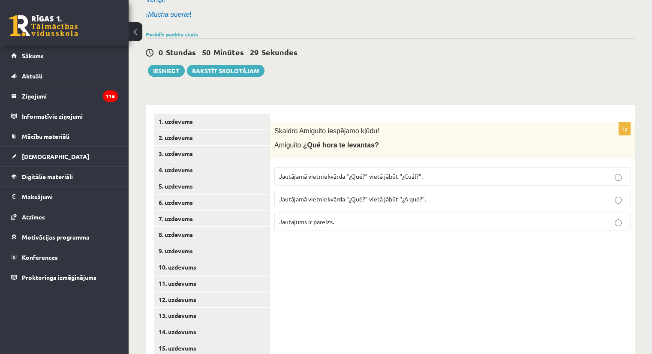
scroll to position [98, 0]
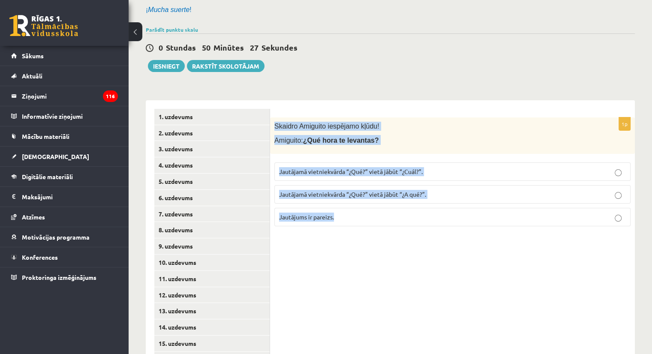
drag, startPoint x: 272, startPoint y: 117, endPoint x: 393, endPoint y: 203, distance: 147.7
click at [393, 203] on div "1p Skaidro Amiguito iespējamo kļūdu! Amiguito: ¿Qué hora te levantas? Jautājamā…" at bounding box center [452, 175] width 365 height 116
click at [448, 224] on div "1p Skaidro Amiguito iespējamo kļūdu! Amiguito: ¿Qué hora te levantas? Jautājamā…" at bounding box center [452, 351] width 365 height 503
click at [438, 238] on div "1p Skaidro Amiguito iespējamo kļūdu! Amiguito: ¿Qué hora te levantas? Jautājamā…" at bounding box center [452, 351] width 365 height 503
click at [403, 247] on div "1p Skaidro Amiguito iespējamo kļūdu! Amiguito: ¿Qué hora te levantas? Jautājamā…" at bounding box center [452, 351] width 365 height 503
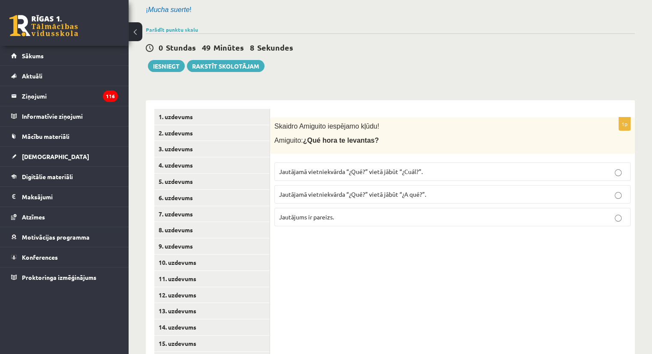
click at [403, 247] on div "1p Skaidro Amiguito iespējamo kļūdu! Amiguito: ¿Qué hora te levantas? Jautājamā…" at bounding box center [452, 351] width 365 height 503
click at [305, 137] on b "¿Qué hora te levantas?" at bounding box center [341, 140] width 76 height 7
drag, startPoint x: 305, startPoint y: 130, endPoint x: 358, endPoint y: 132, distance: 53.2
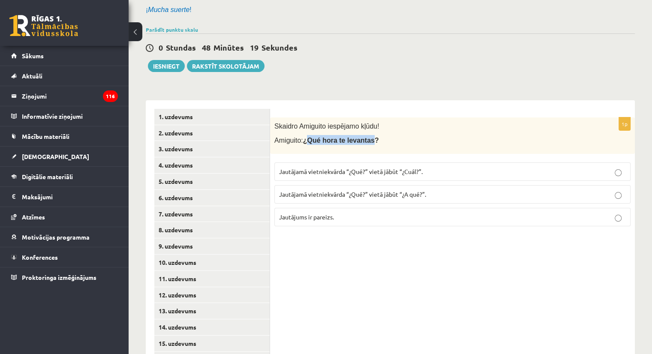
click at [358, 137] on b "¿Qué hora te levantas?" at bounding box center [341, 140] width 76 height 7
click at [400, 212] on p "Jautājums ir pareizs." at bounding box center [452, 216] width 347 height 9
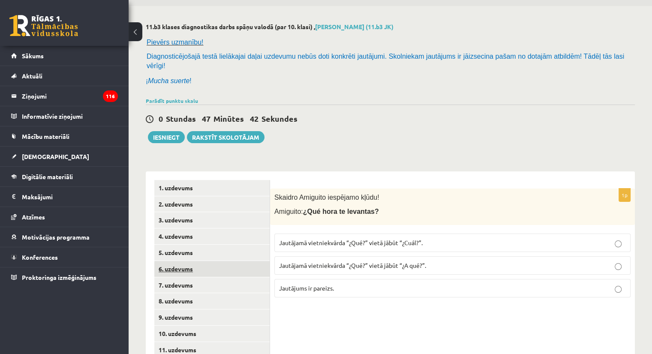
scroll to position [0, 0]
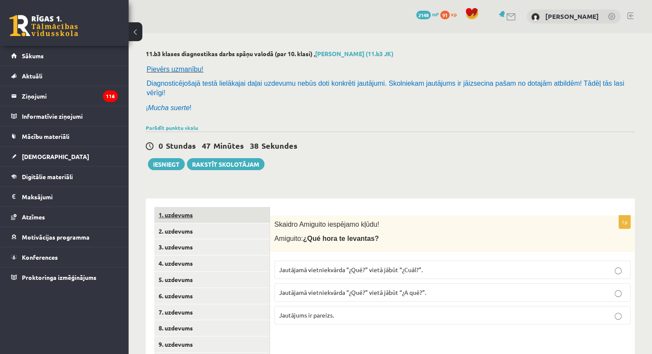
click at [180, 207] on link "1. uzdevums" at bounding box center [211, 215] width 115 height 16
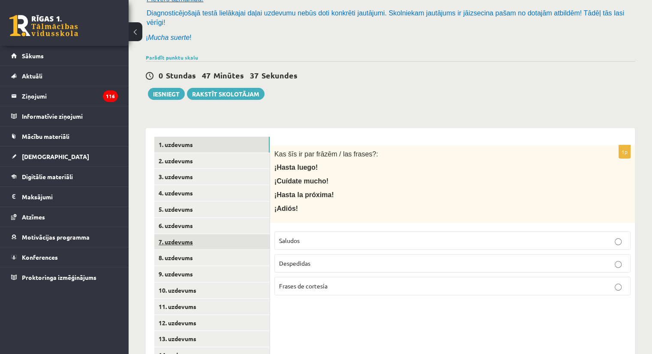
scroll to position [86, 0]
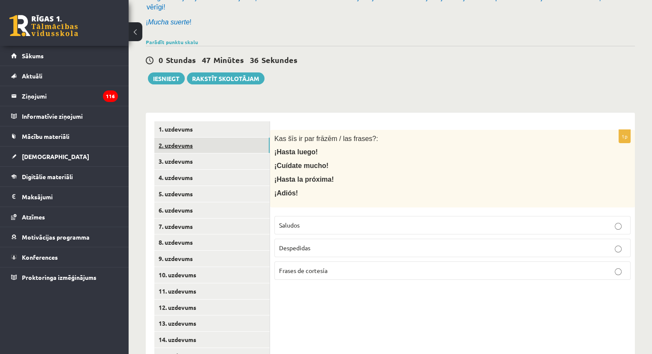
click at [188, 138] on link "2. uzdevums" at bounding box center [211, 146] width 115 height 16
click at [185, 153] on link "3. uzdevums" at bounding box center [211, 161] width 115 height 16
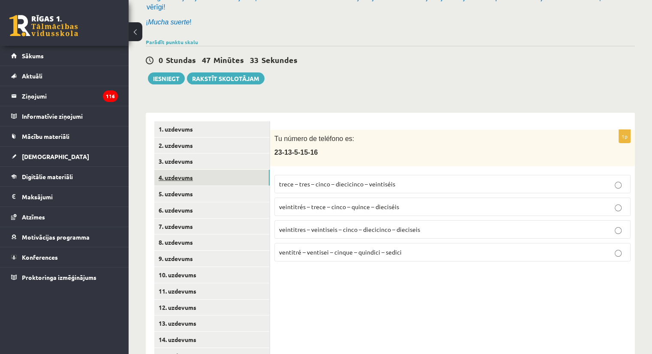
click at [185, 173] on link "4. uzdevums" at bounding box center [211, 178] width 115 height 16
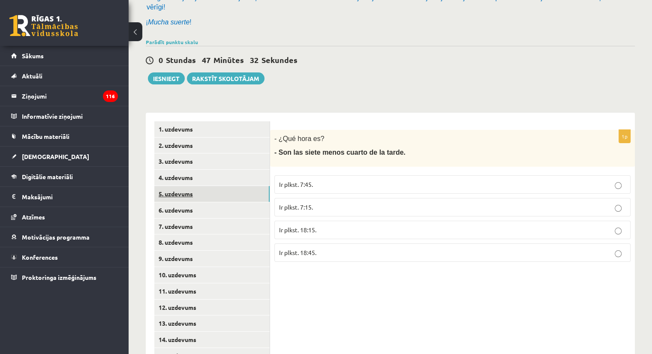
click at [187, 186] on link "5. uzdevums" at bounding box center [211, 194] width 115 height 16
click at [188, 205] on link "6. uzdevums" at bounding box center [211, 210] width 115 height 16
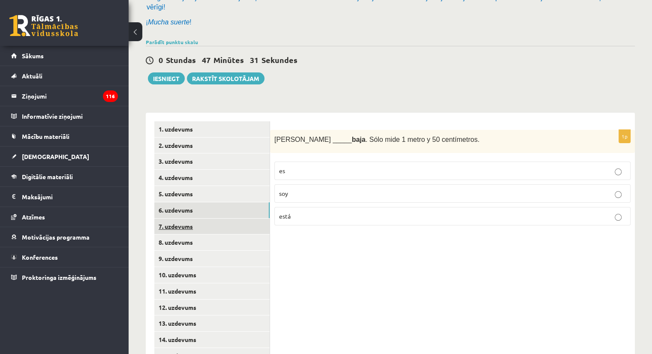
click at [187, 218] on link "7. uzdevums" at bounding box center [211, 226] width 115 height 16
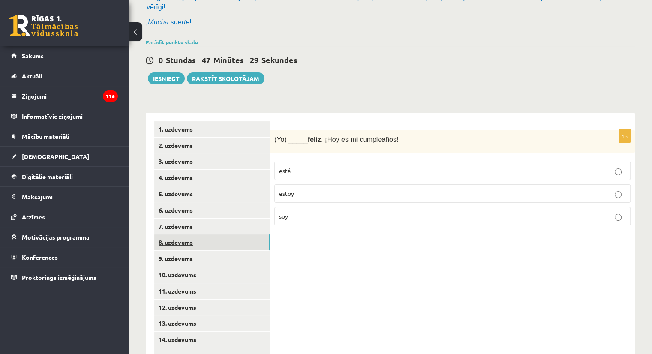
click at [187, 234] on link "8. uzdevums" at bounding box center [211, 242] width 115 height 16
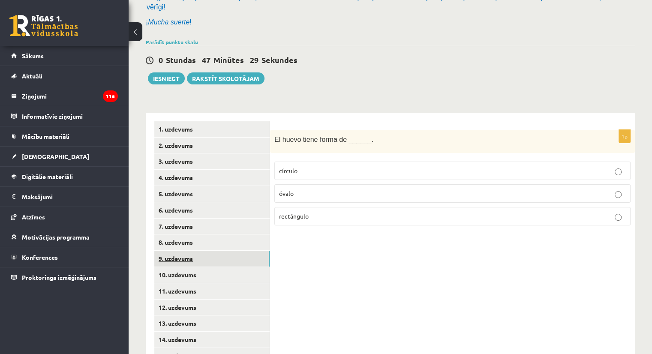
click at [189, 251] on link "9. uzdevums" at bounding box center [211, 259] width 115 height 16
click at [190, 268] on link "10. uzdevums" at bounding box center [211, 275] width 115 height 16
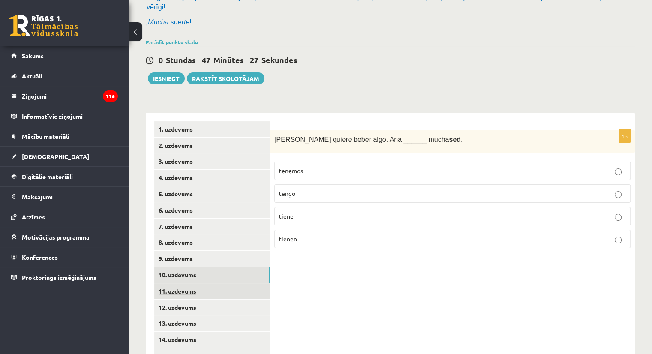
click at [191, 283] on link "11. uzdevums" at bounding box center [211, 291] width 115 height 16
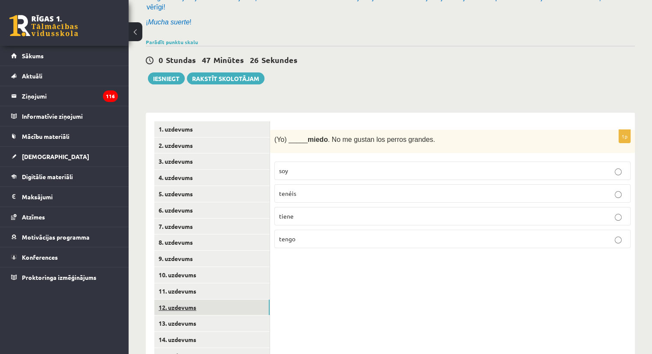
click at [192, 299] on link "12. uzdevums" at bounding box center [211, 307] width 115 height 16
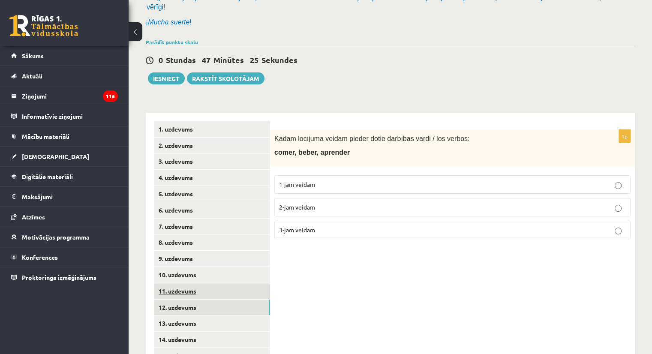
scroll to position [129, 0]
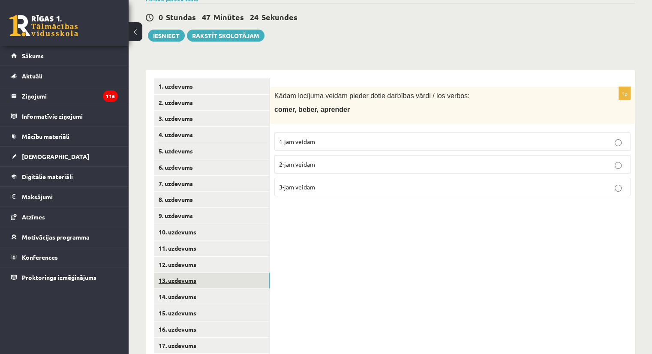
click at [191, 272] on link "13. uzdevums" at bounding box center [211, 280] width 115 height 16
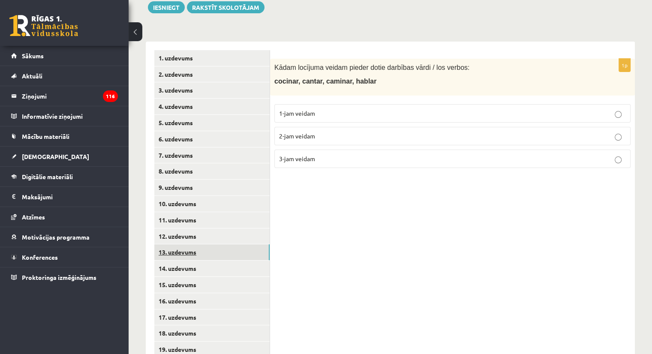
scroll to position [171, 0]
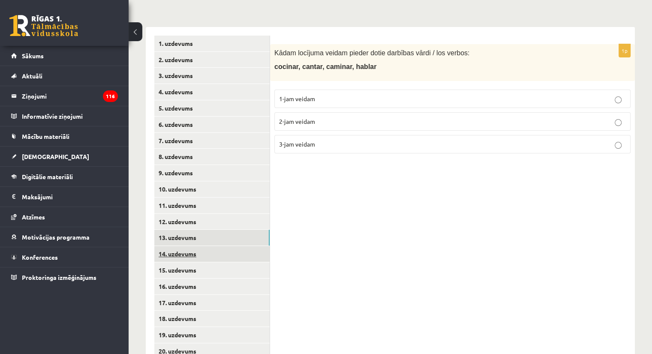
click at [196, 248] on link "14. uzdevums" at bounding box center [211, 254] width 115 height 16
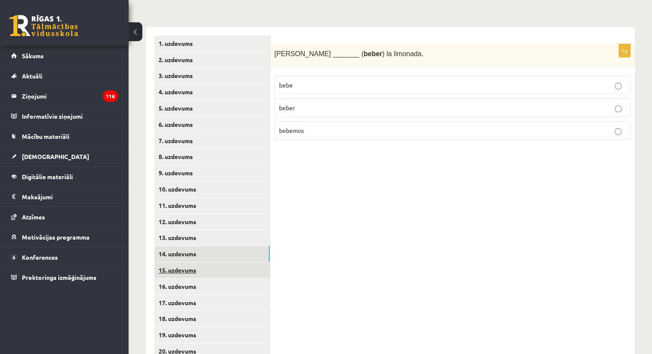
click at [192, 262] on link "15. uzdevums" at bounding box center [211, 270] width 115 height 16
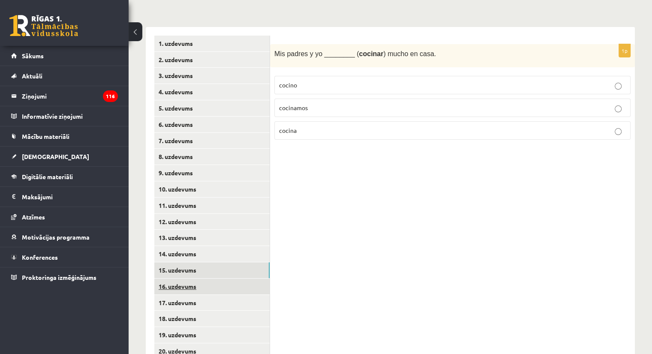
click at [194, 278] on link "16. uzdevums" at bounding box center [211, 286] width 115 height 16
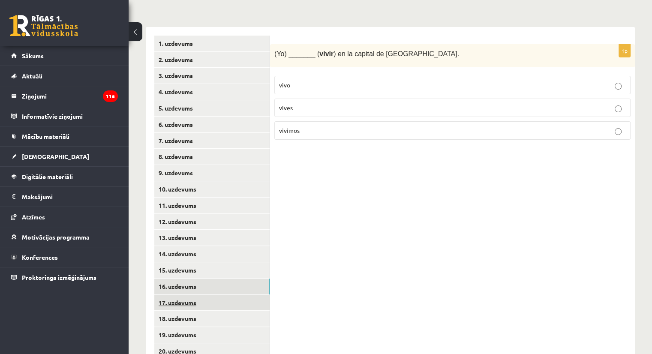
click at [189, 295] on link "17. uzdevums" at bounding box center [211, 303] width 115 height 16
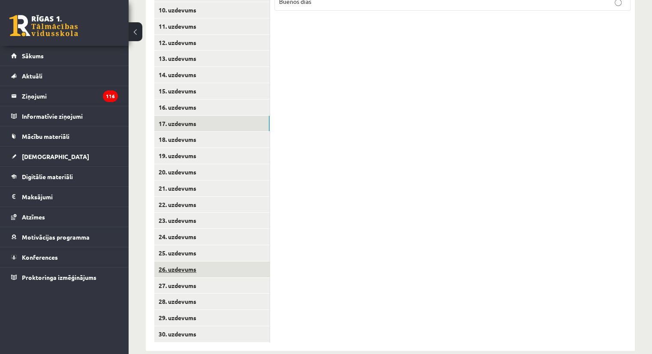
scroll to position [355, 0]
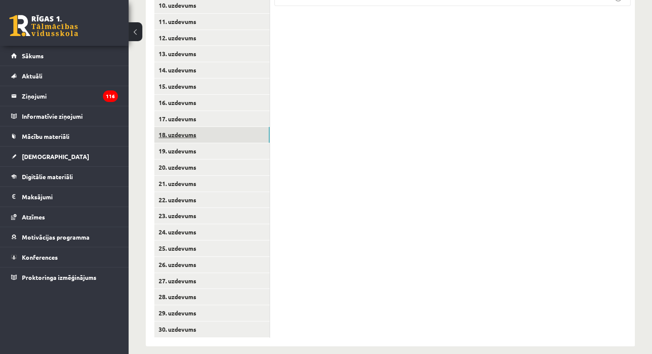
click at [199, 127] on link "18. uzdevums" at bounding box center [211, 135] width 115 height 16
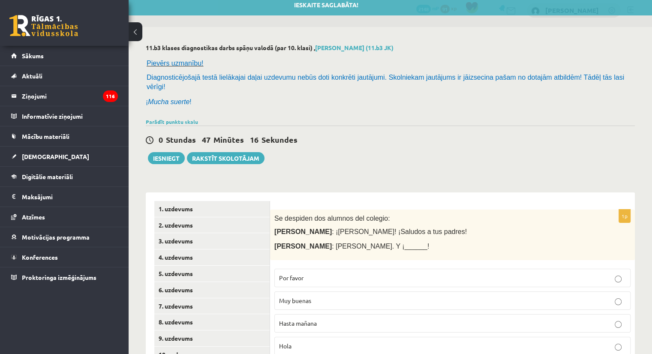
scroll to position [0, 0]
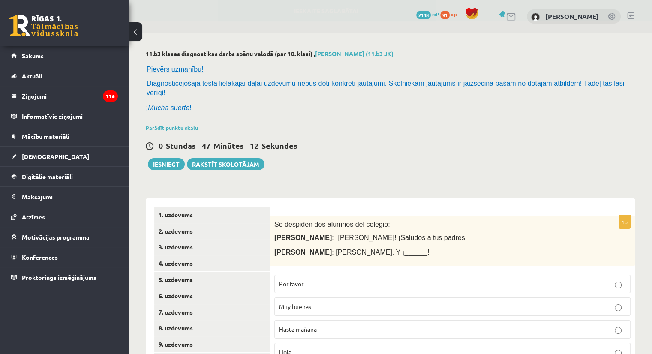
click at [194, 67] on span "Pievērs uzmanību!" at bounding box center [175, 69] width 57 height 7
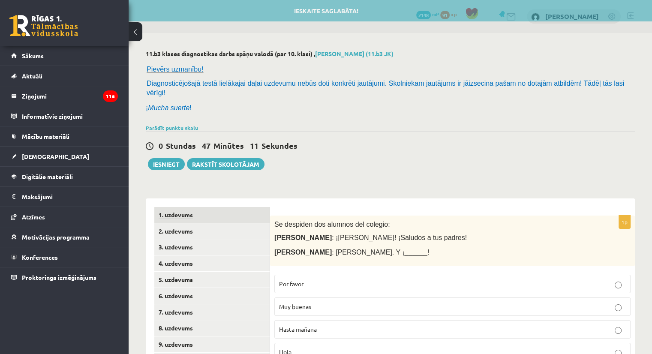
click at [188, 207] on link "1. uzdevums" at bounding box center [211, 215] width 115 height 16
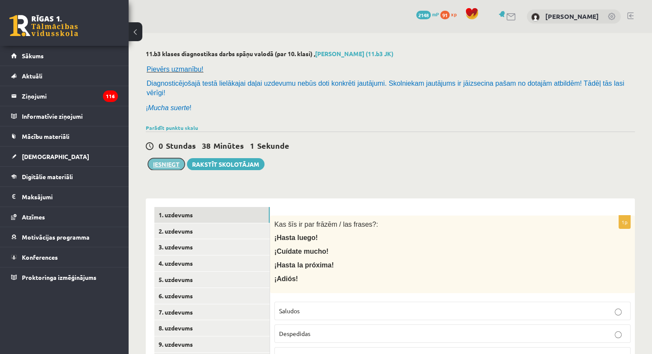
click at [173, 158] on button "Iesniegt" at bounding box center [166, 164] width 37 height 12
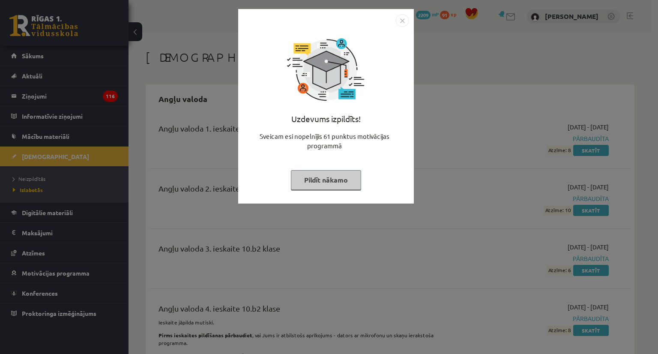
click at [339, 182] on button "Pildīt nākamo" at bounding box center [326, 180] width 70 height 20
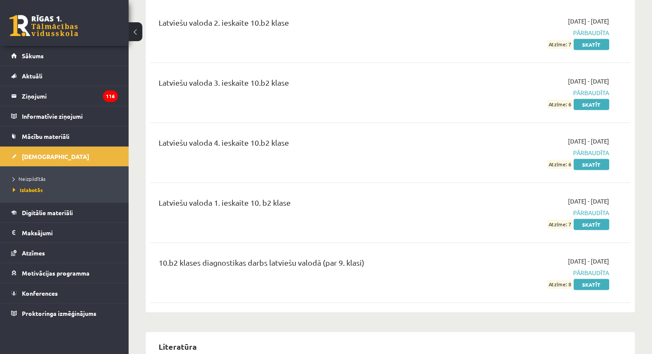
scroll to position [2142, 0]
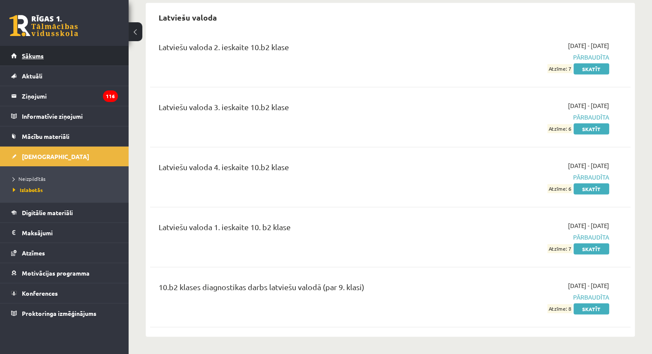
click at [57, 59] on link "Sākums" at bounding box center [64, 56] width 107 height 20
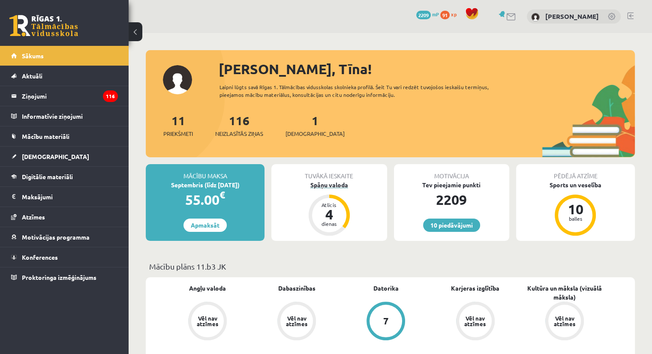
click at [334, 188] on div "Spāņu valoda" at bounding box center [328, 184] width 115 height 9
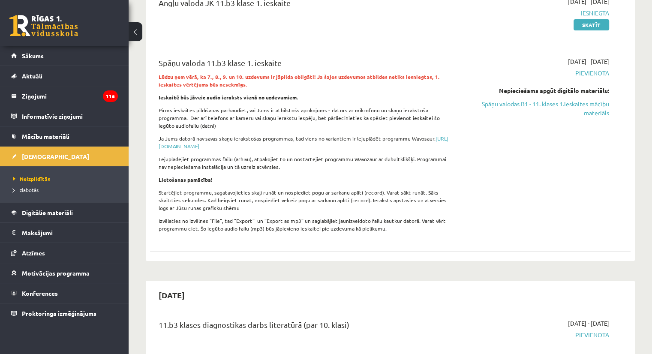
scroll to position [129, 0]
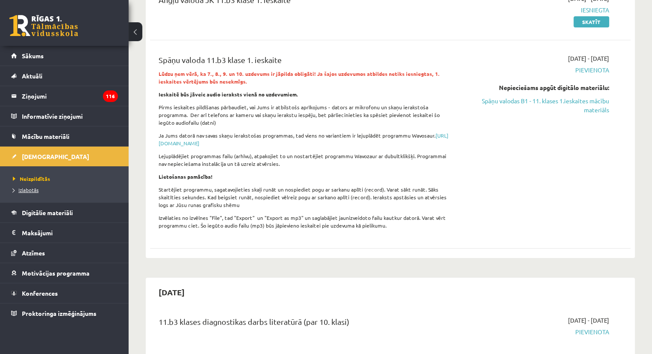
click at [35, 190] on span "Izlabotās" at bounding box center [26, 189] width 26 height 7
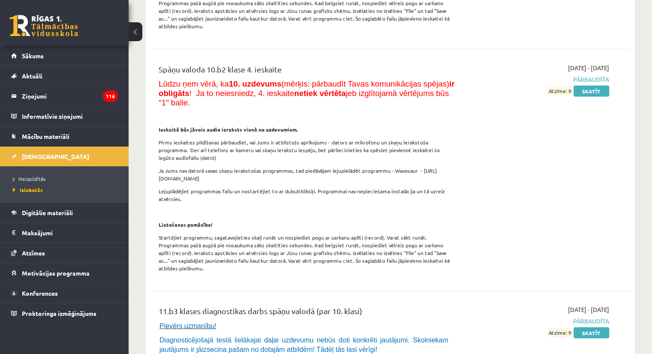
scroll to position [4883, 0]
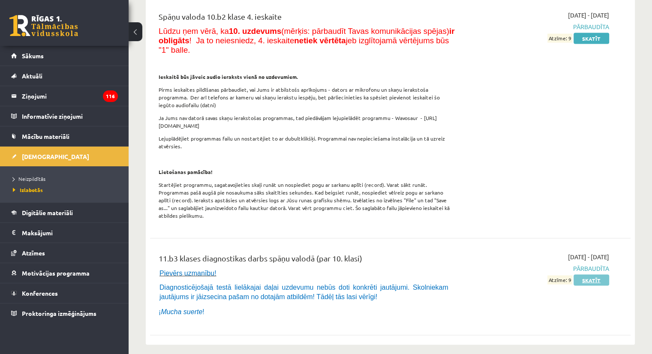
click at [591, 274] on link "Skatīt" at bounding box center [591, 279] width 36 height 11
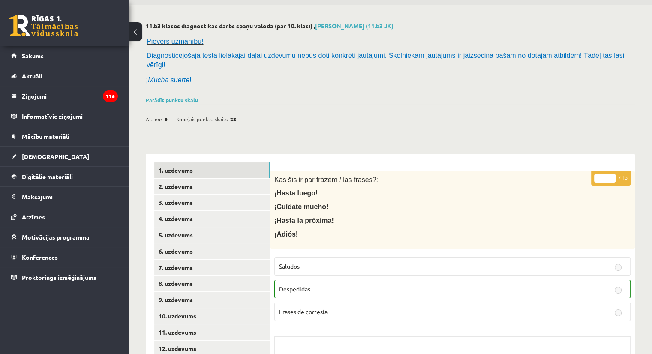
scroll to position [43, 0]
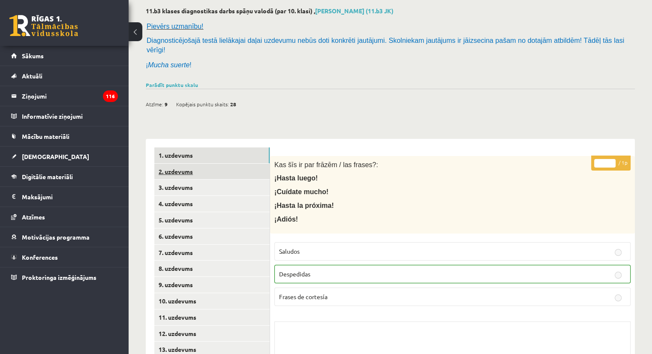
click at [171, 164] on link "2. uzdevums" at bounding box center [211, 172] width 115 height 16
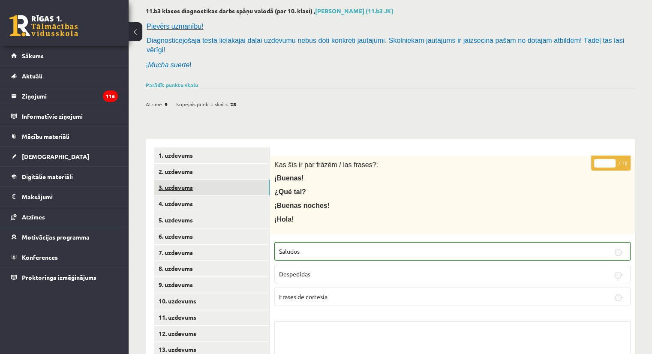
click at [179, 180] on link "3. uzdevums" at bounding box center [211, 187] width 115 height 16
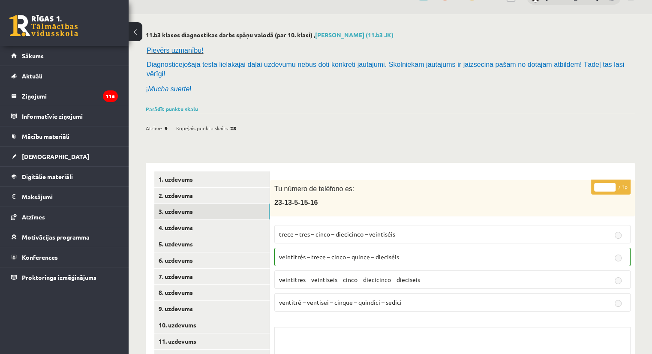
scroll to position [0, 0]
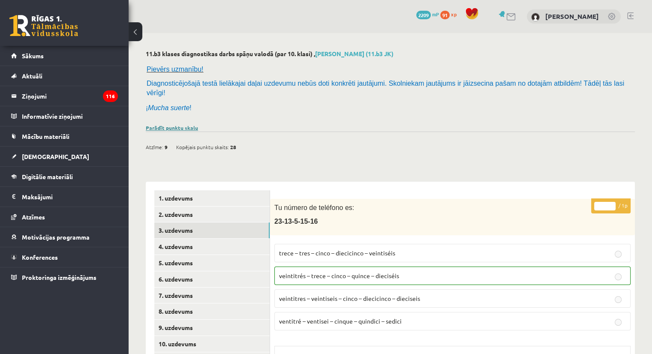
click at [171, 124] on link "Parādīt punktu skalu" at bounding box center [172, 127] width 52 height 7
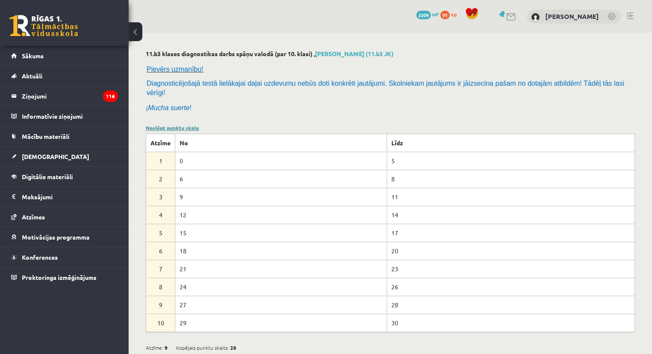
click at [180, 124] on link "Noslēpt punktu skalu" at bounding box center [172, 127] width 53 height 7
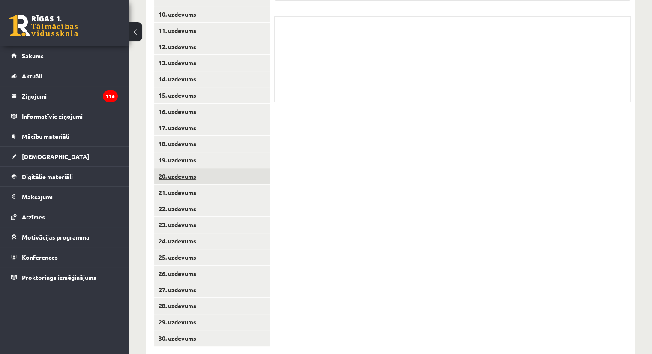
scroll to position [338, 0]
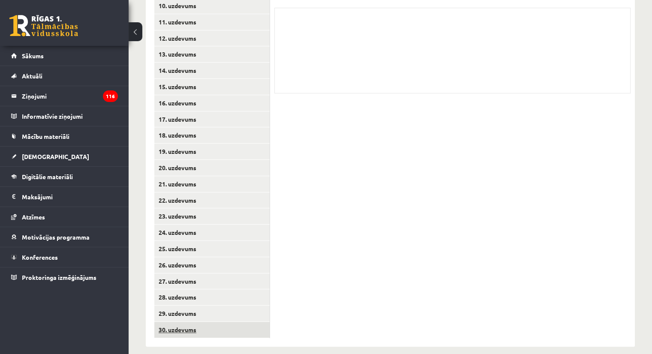
click at [185, 322] on link "30. uzdevums" at bounding box center [211, 330] width 115 height 16
click at [212, 305] on link "29. uzdevums" at bounding box center [211, 313] width 115 height 16
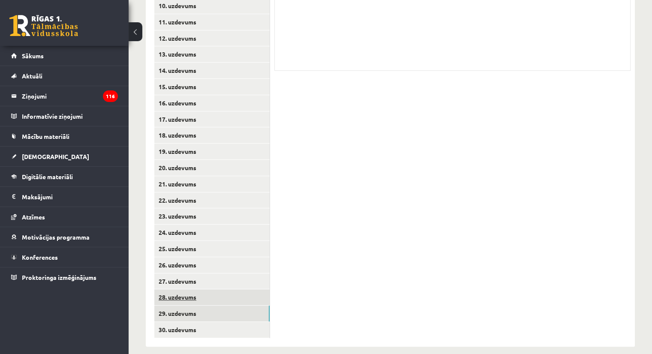
click at [196, 289] on link "28. uzdevums" at bounding box center [211, 297] width 115 height 16
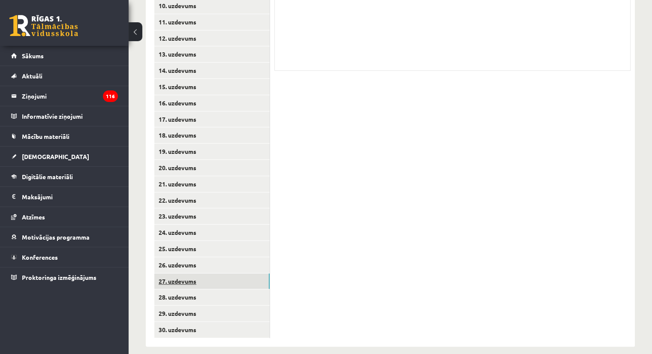
click at [199, 274] on link "27. uzdevums" at bounding box center [211, 281] width 115 height 16
click at [193, 261] on link "26. uzdevums" at bounding box center [211, 265] width 115 height 16
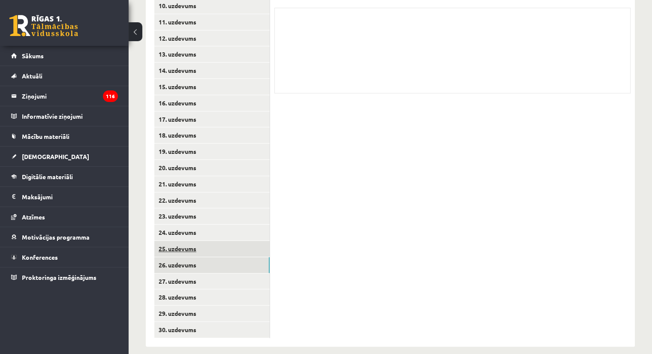
click at [199, 244] on link "25. uzdevums" at bounding box center [211, 249] width 115 height 16
click at [197, 224] on link "24. uzdevums" at bounding box center [211, 232] width 115 height 16
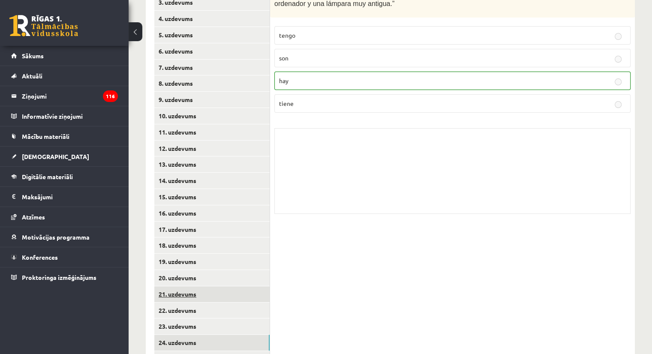
scroll to position [295, 0]
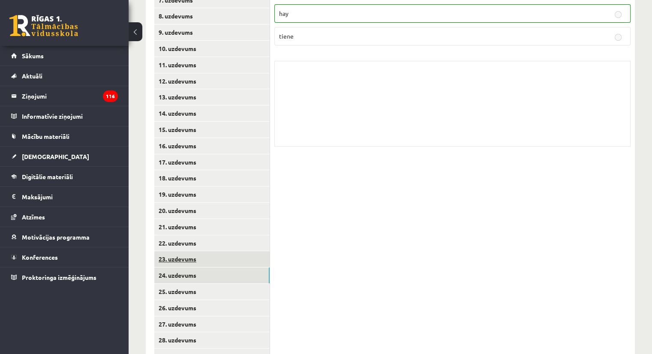
click at [197, 251] on link "23. uzdevums" at bounding box center [211, 259] width 115 height 16
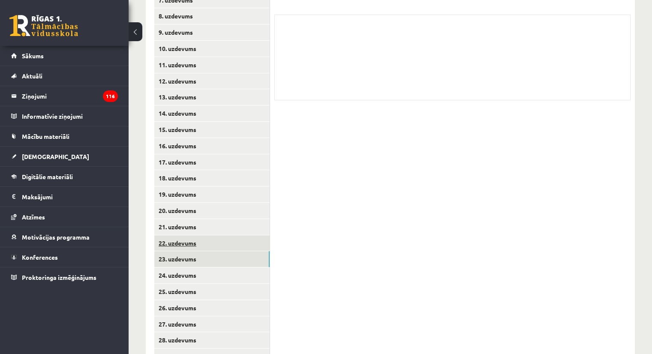
click at [199, 235] on link "22. uzdevums" at bounding box center [211, 243] width 115 height 16
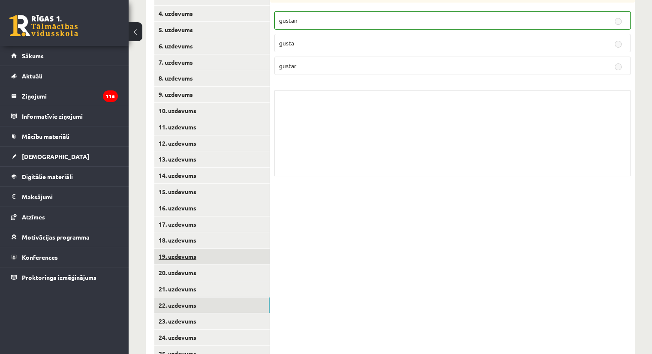
scroll to position [252, 0]
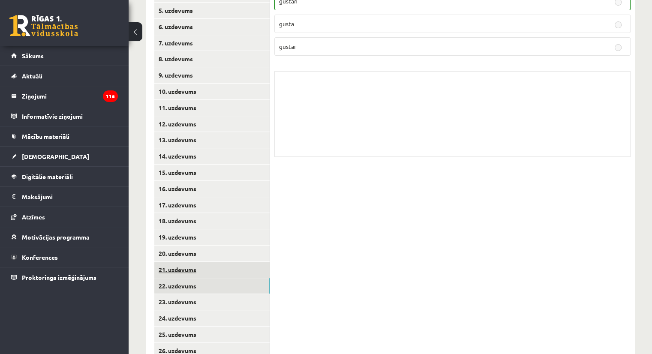
click at [190, 262] on link "21. uzdevums" at bounding box center [211, 270] width 115 height 16
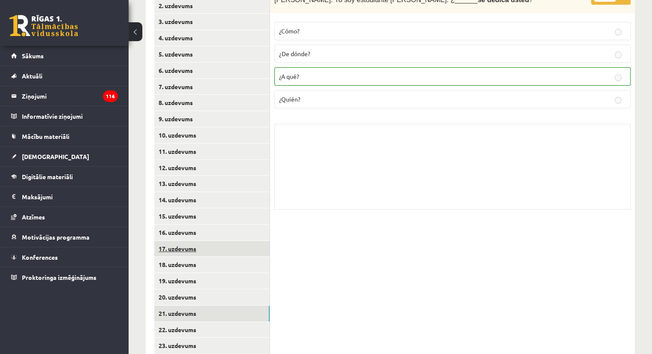
scroll to position [209, 0]
click at [196, 288] on link "20. uzdevums" at bounding box center [211, 296] width 115 height 16
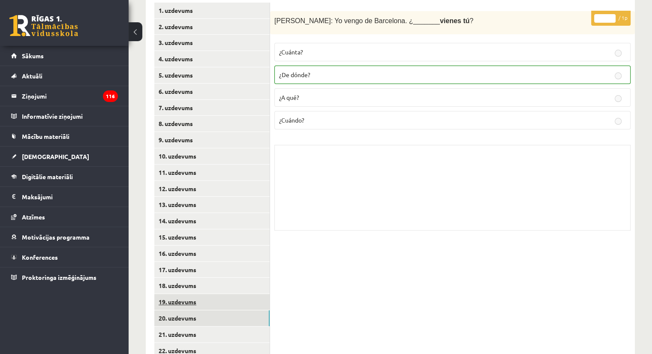
scroll to position [167, 0]
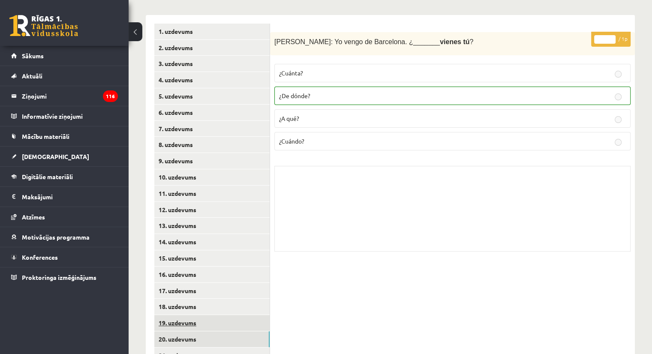
click at [208, 315] on link "19. uzdevums" at bounding box center [211, 323] width 115 height 16
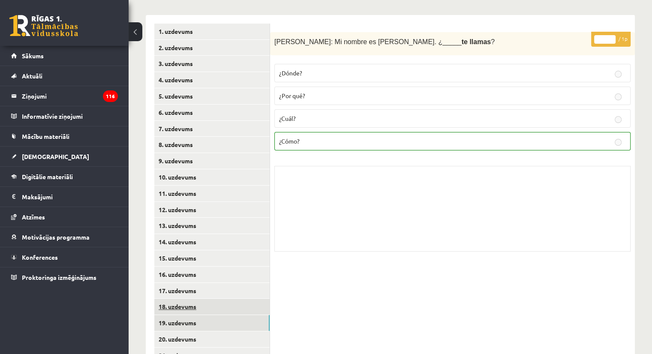
click at [209, 299] on link "18. uzdevums" at bounding box center [211, 307] width 115 height 16
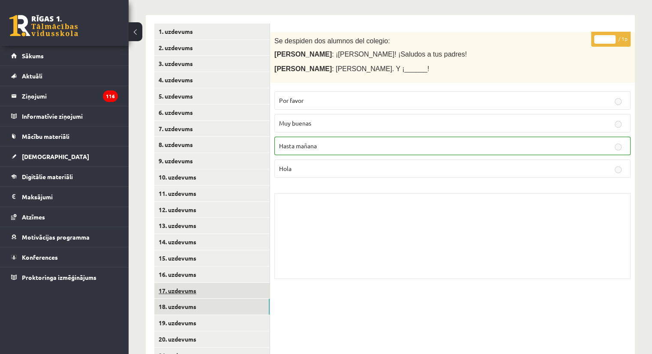
click at [211, 285] on link "17. uzdevums" at bounding box center [211, 291] width 115 height 16
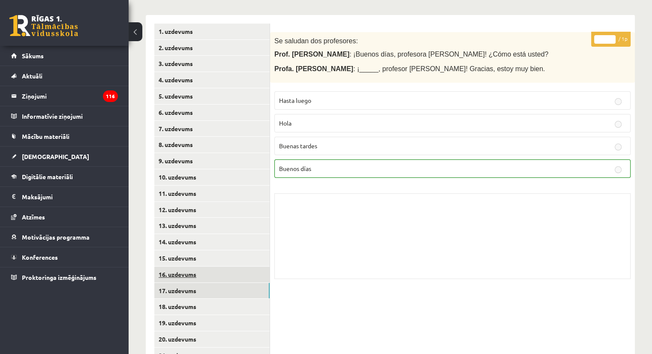
click at [215, 267] on link "16. uzdevums" at bounding box center [211, 274] width 115 height 16
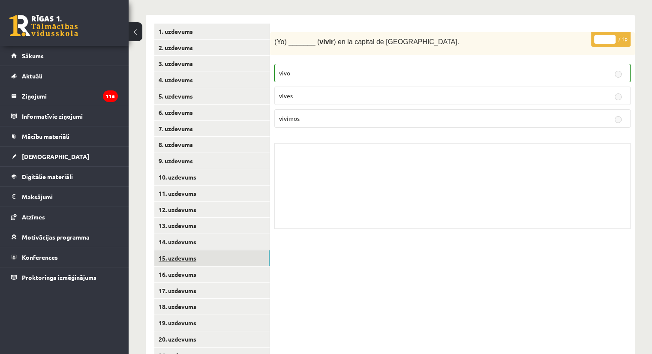
click at [204, 250] on link "15. uzdevums" at bounding box center [211, 258] width 115 height 16
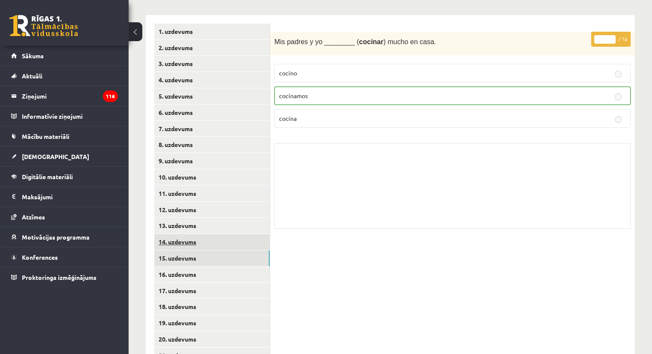
click at [198, 234] on link "14. uzdevums" at bounding box center [211, 242] width 115 height 16
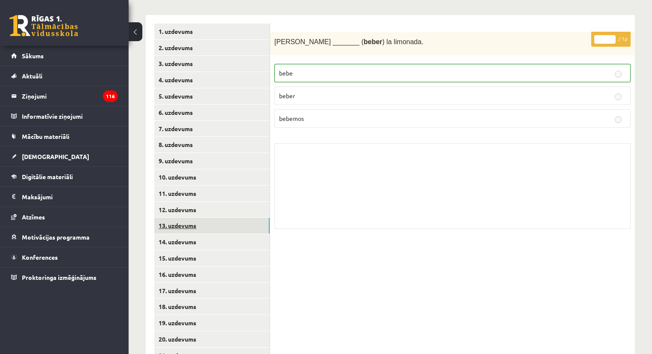
click at [202, 219] on link "13. uzdevums" at bounding box center [211, 226] width 115 height 16
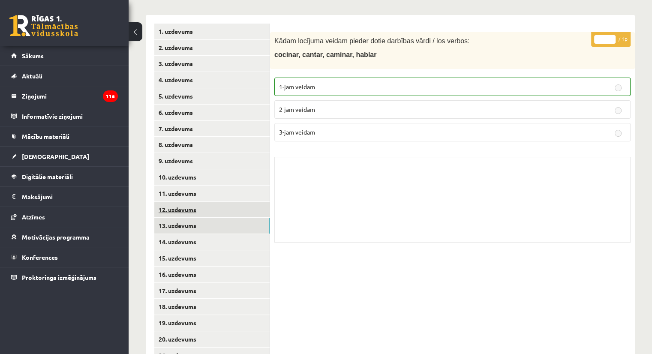
click at [200, 202] on link "12. uzdevums" at bounding box center [211, 210] width 115 height 16
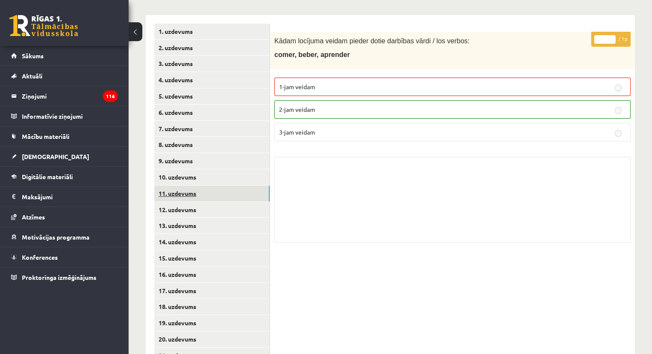
click at [212, 185] on link "11. uzdevums" at bounding box center [211, 193] width 115 height 16
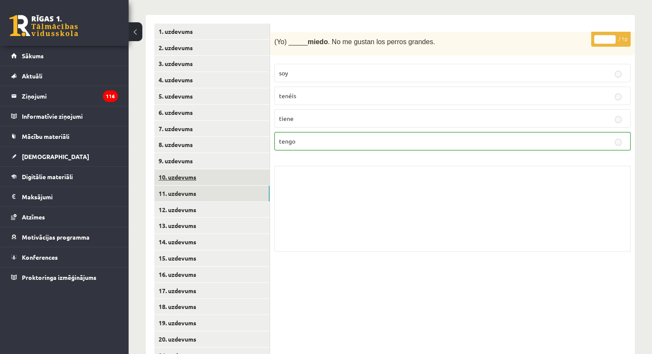
click at [212, 171] on link "10. uzdevums" at bounding box center [211, 177] width 115 height 16
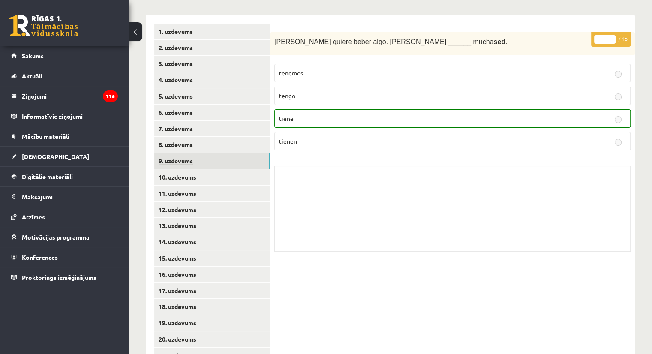
click at [213, 158] on link "9. uzdevums" at bounding box center [211, 161] width 115 height 16
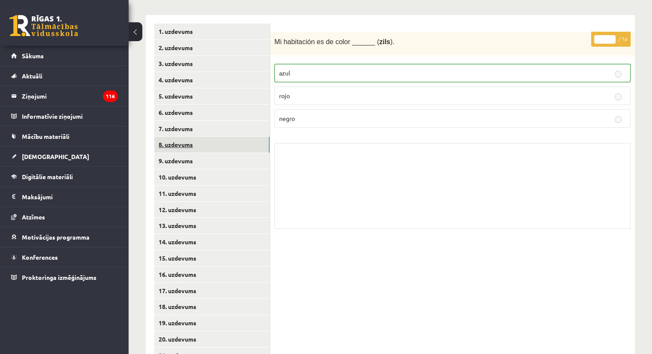
click at [211, 138] on link "8. uzdevums" at bounding box center [211, 145] width 115 height 16
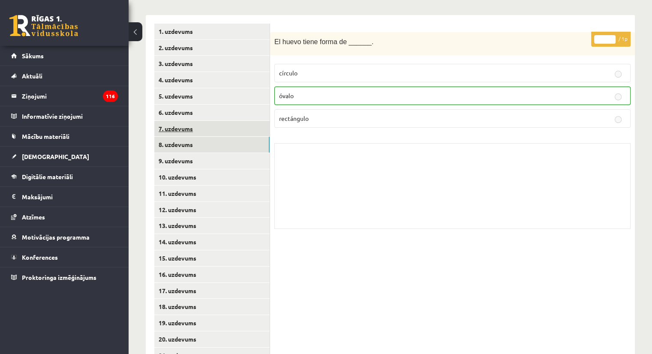
click at [212, 123] on link "7. uzdevums" at bounding box center [211, 129] width 115 height 16
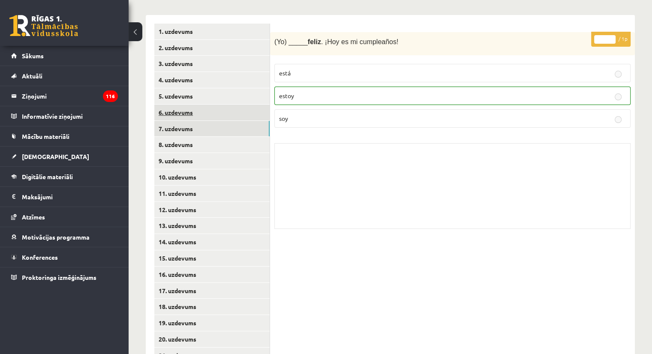
click at [215, 105] on link "6. uzdevums" at bounding box center [211, 113] width 115 height 16
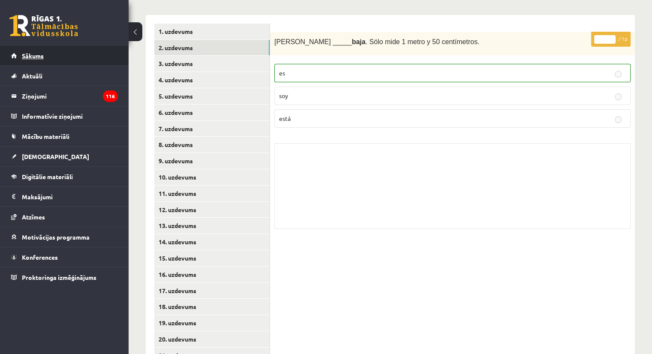
click at [51, 60] on link "Sākums" at bounding box center [64, 56] width 107 height 20
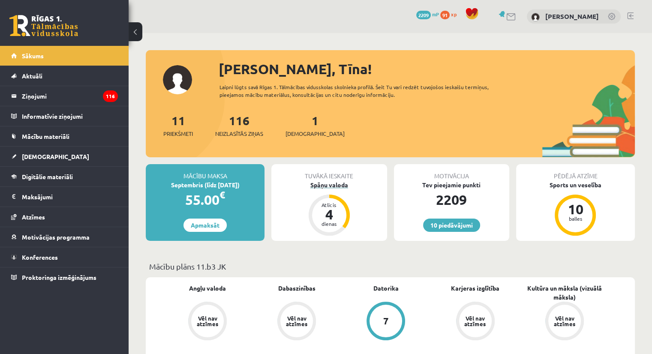
click at [333, 187] on div "Spāņu valoda" at bounding box center [328, 184] width 115 height 9
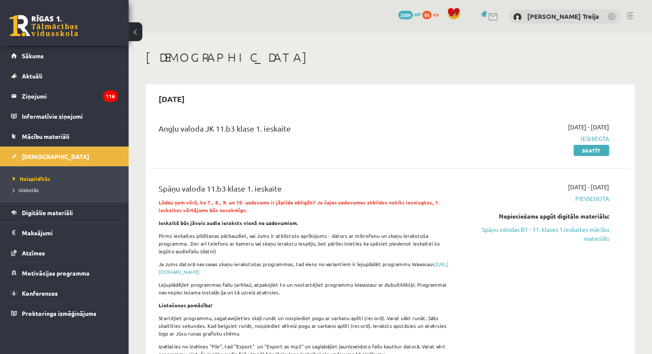
click at [583, 223] on div "Nepieciešams apgūt digitālo materiālu: Spāņu valodas B1 - 11. klases 1.ieskaite…" at bounding box center [537, 227] width 141 height 31
click at [583, 226] on link "Spāņu valodas B1 - 11. klases 1.ieskaites mācību materiāls" at bounding box center [537, 234] width 141 height 18
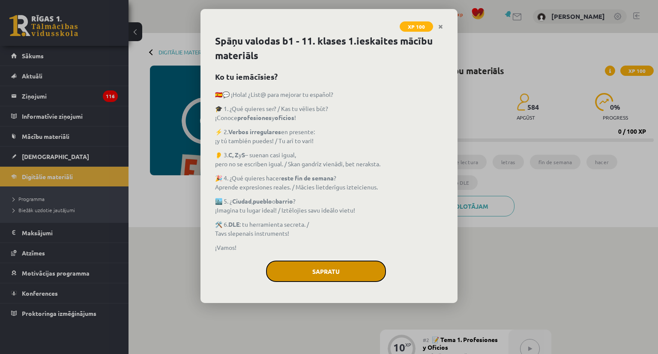
click at [360, 275] on button "Sapratu" at bounding box center [326, 270] width 120 height 21
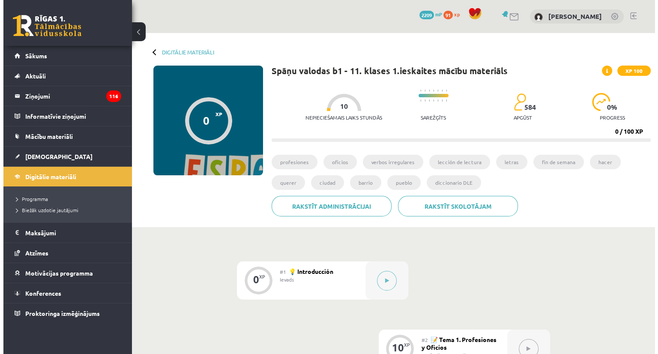
scroll to position [171, 0]
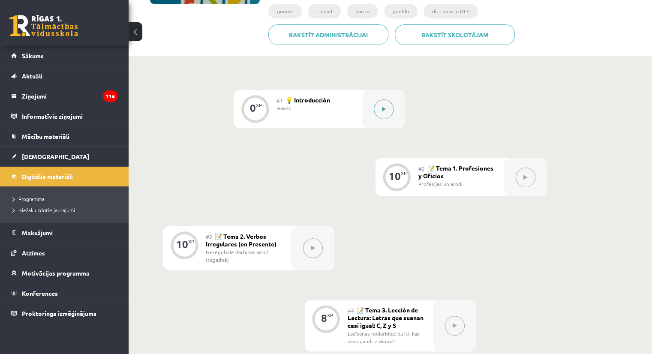
click at [384, 109] on icon at bounding box center [384, 109] width 4 height 5
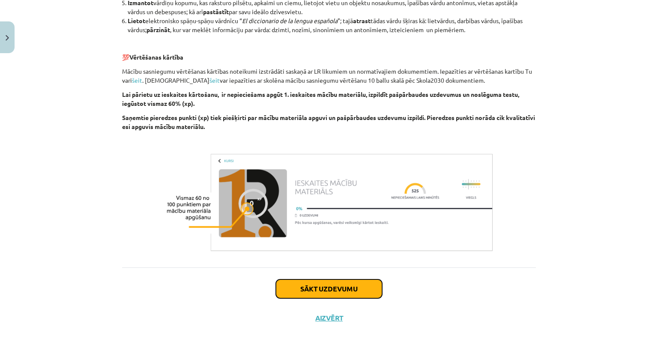
click at [335, 286] on button "Sākt uzdevumu" at bounding box center [329, 288] width 106 height 19
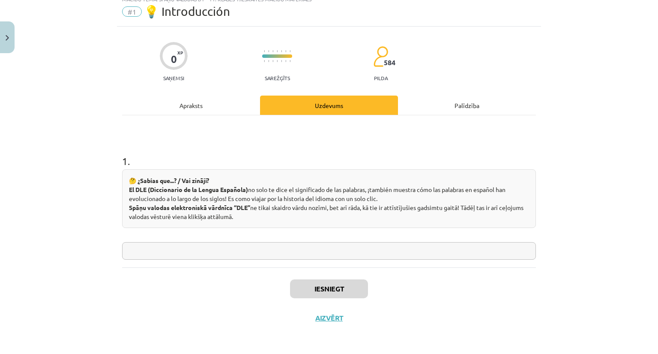
scroll to position [21, 0]
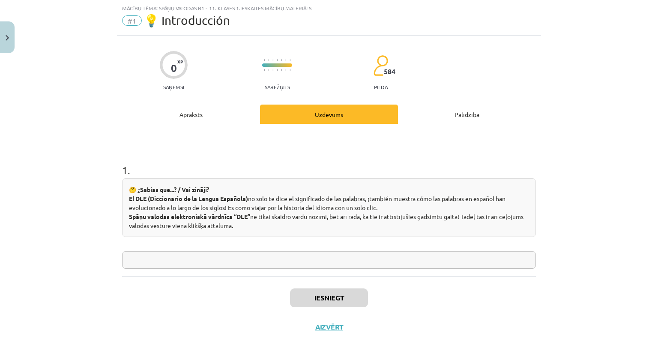
click at [273, 266] on input "text" at bounding box center [329, 260] width 414 height 18
type input "*"
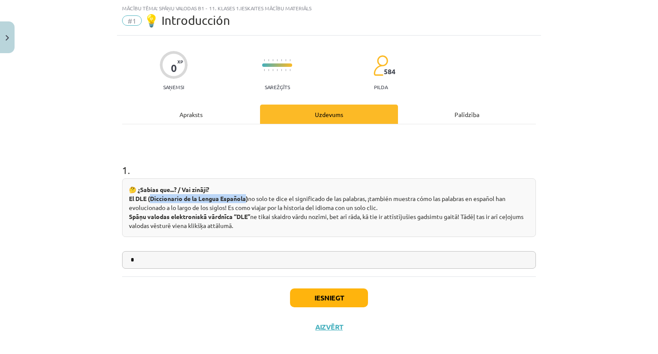
drag, startPoint x: 148, startPoint y: 199, endPoint x: 243, endPoint y: 199, distance: 95.1
click at [243, 199] on strong "El DLE (Diccionario de la Lengua Española)" at bounding box center [188, 198] width 119 height 8
copy strong "Diccionario de la Lengua Española"
drag, startPoint x: 178, startPoint y: 105, endPoint x: 185, endPoint y: 113, distance: 10.6
click at [178, 106] on div "Apraksts" at bounding box center [191, 114] width 138 height 19
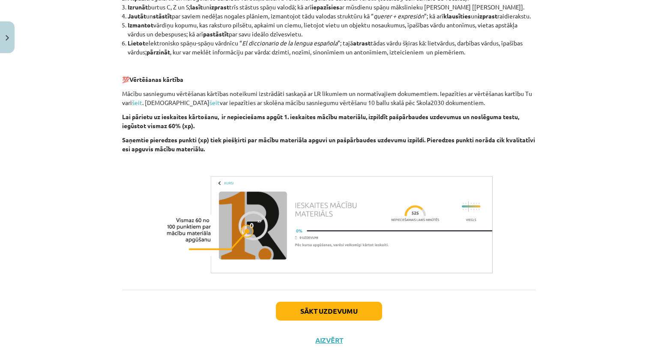
scroll to position [650, 0]
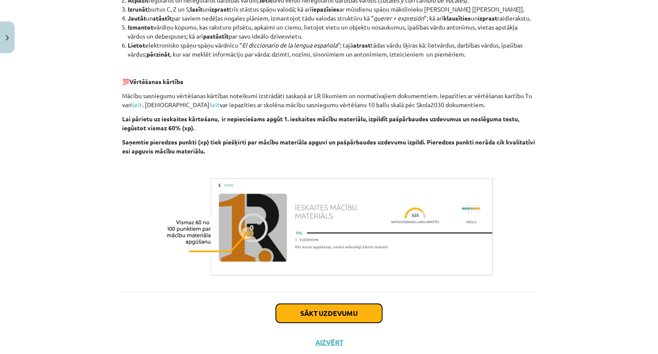
click at [356, 323] on button "Sākt uzdevumu" at bounding box center [329, 313] width 106 height 19
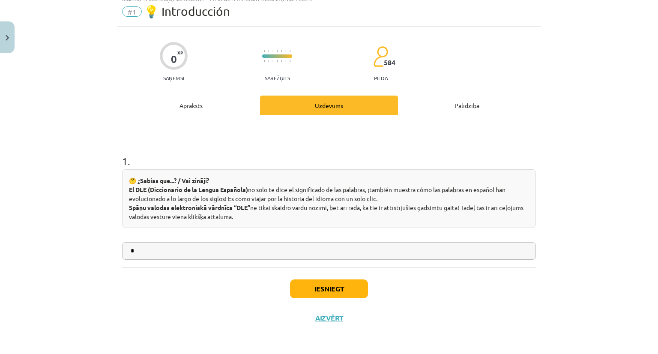
scroll to position [21, 0]
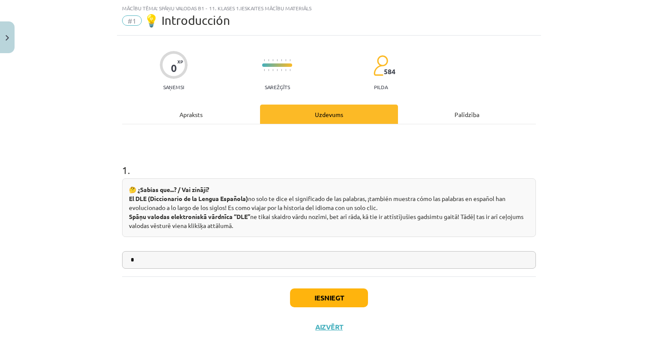
click at [262, 259] on input "*" at bounding box center [329, 260] width 414 height 18
click at [311, 301] on button "Iesniegt" at bounding box center [329, 297] width 78 height 19
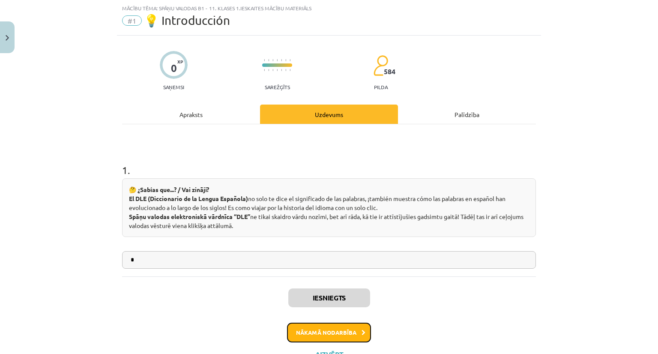
click at [329, 332] on button "Nākamā nodarbība" at bounding box center [329, 333] width 84 height 20
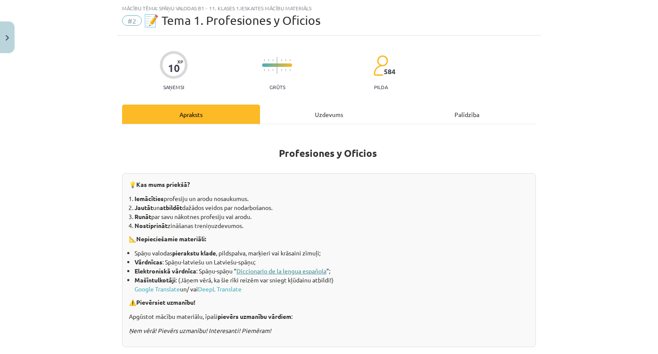
click at [281, 269] on link "Diccionario de la lengua española" at bounding box center [281, 271] width 90 height 8
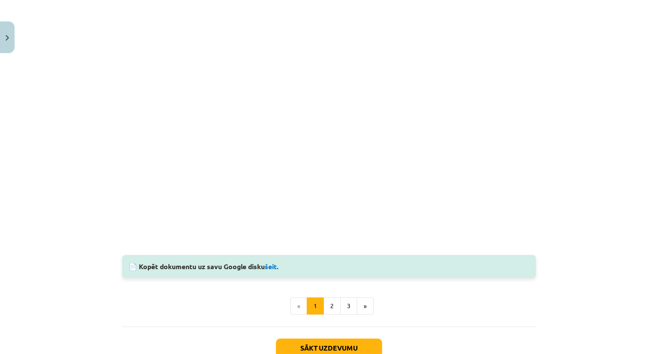
scroll to position [792, 0]
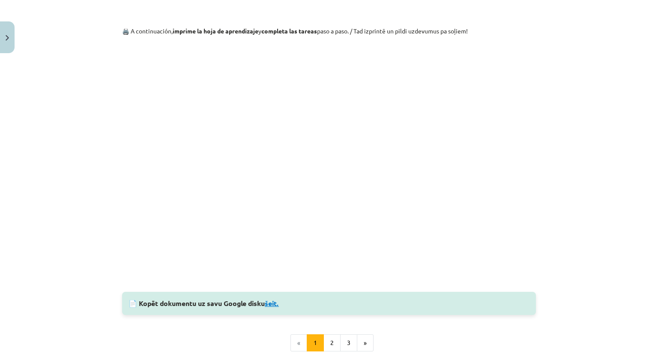
click at [276, 303] on link "šeit." at bounding box center [272, 303] width 14 height 9
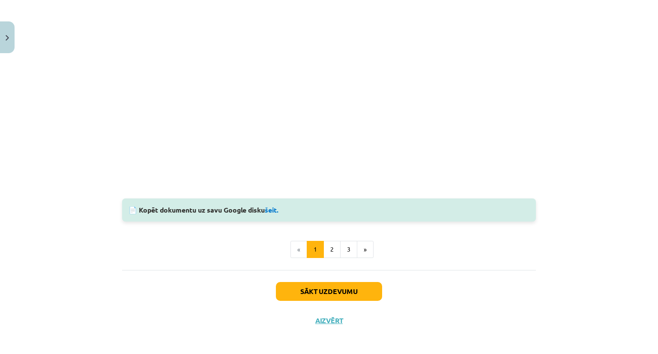
scroll to position [888, 0]
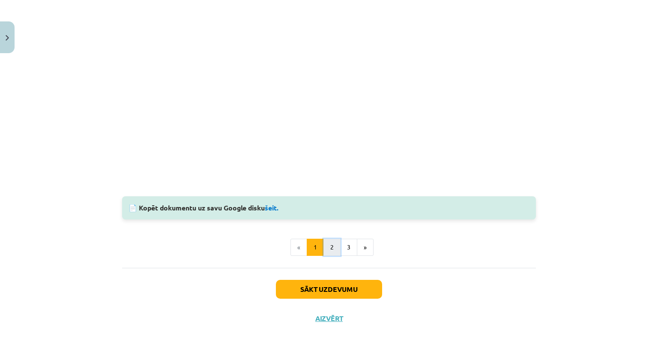
click at [329, 247] on button "2" at bounding box center [331, 247] width 17 height 17
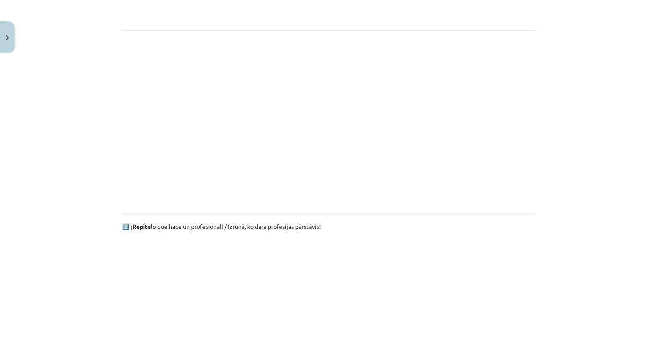
scroll to position [530, 0]
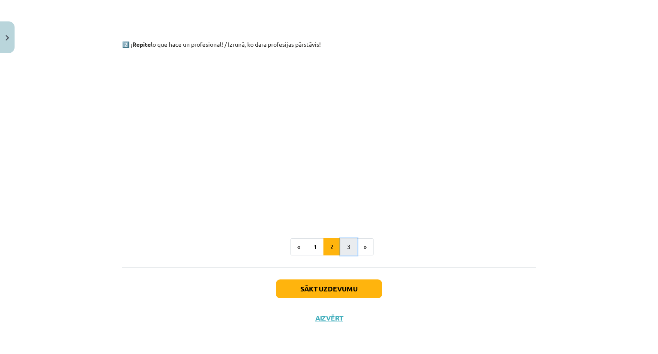
click at [346, 242] on button "3" at bounding box center [348, 246] width 17 height 17
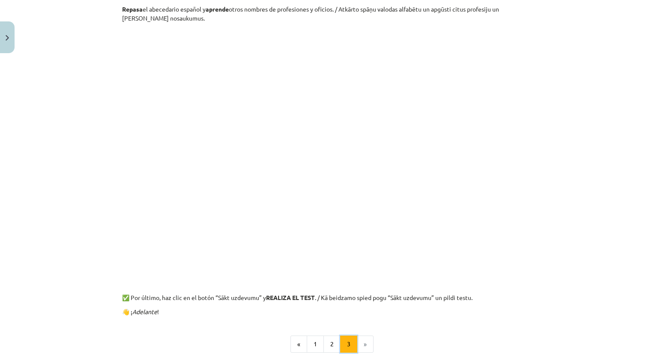
scroll to position [153, 0]
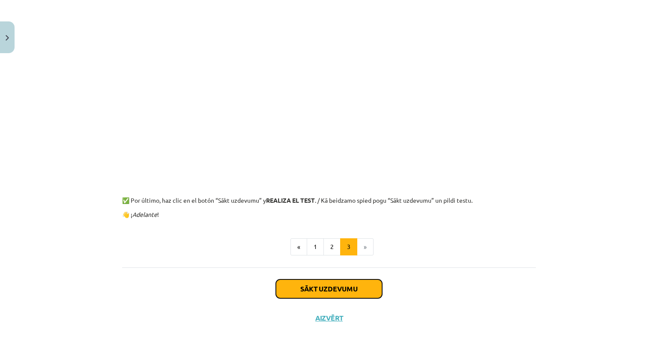
click at [362, 290] on button "Sākt uzdevumu" at bounding box center [329, 288] width 106 height 19
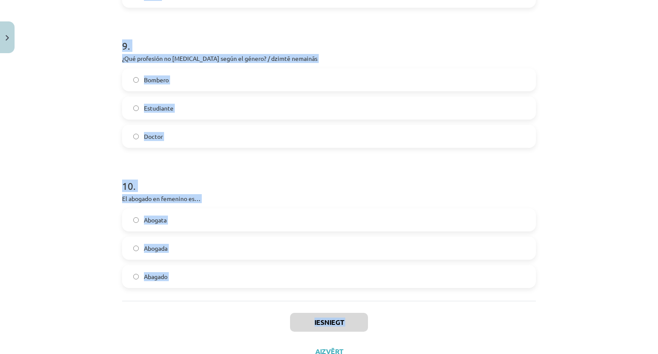
scroll to position [1299, 0]
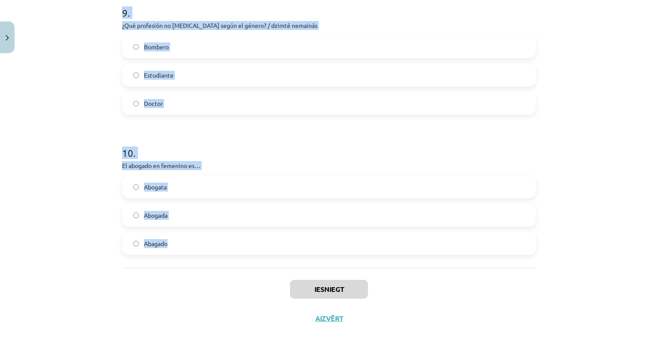
drag, startPoint x: 119, startPoint y: 185, endPoint x: 232, endPoint y: 256, distance: 133.5
copy form "La actriz en masculino es… Acto Actor Actrizo 2 . ¿Qué profesión no [MEDICAL_DA…"
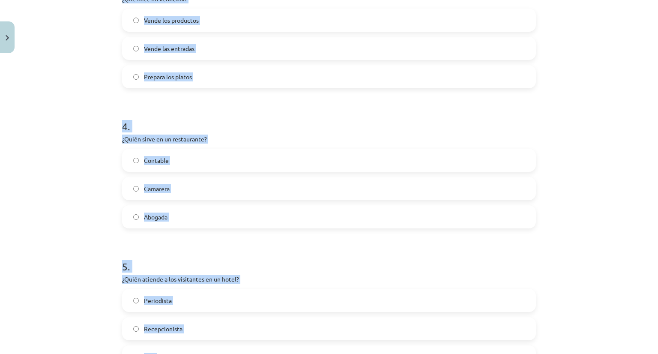
click at [563, 122] on div "Mācību tēma: Spāņu valodas b1 - 11. klases 1.ieskaites mācību materiāls #2 📝 Te…" at bounding box center [329, 177] width 658 height 354
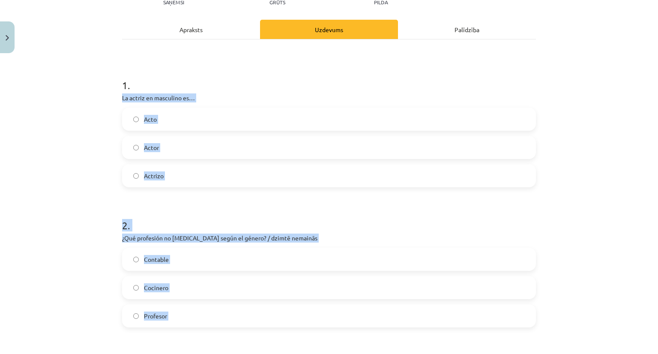
scroll to position [100, 0]
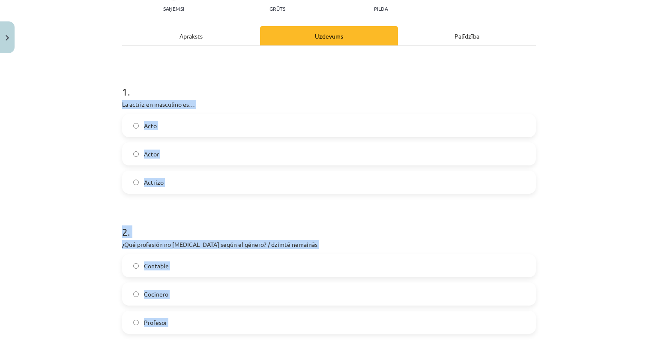
click at [163, 159] on label "Actor" at bounding box center [329, 153] width 412 height 21
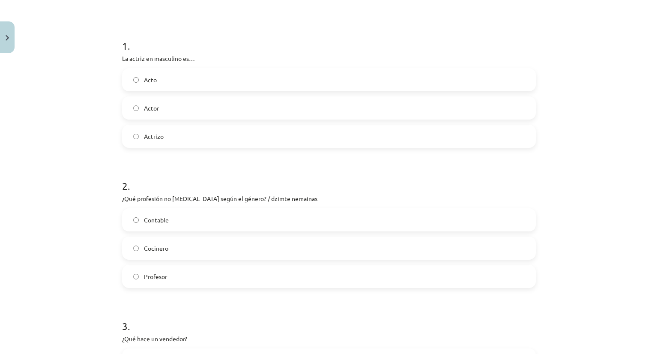
scroll to position [228, 0]
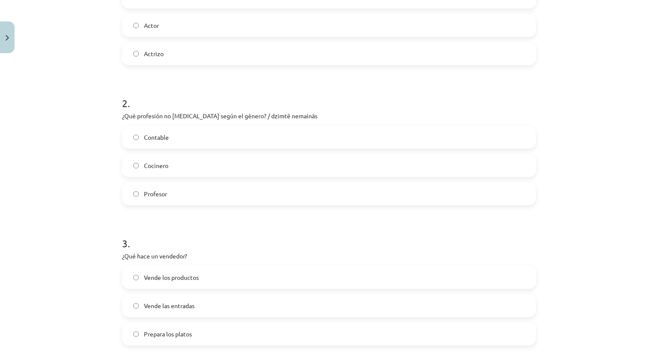
click at [172, 139] on label "Contable" at bounding box center [329, 136] width 412 height 21
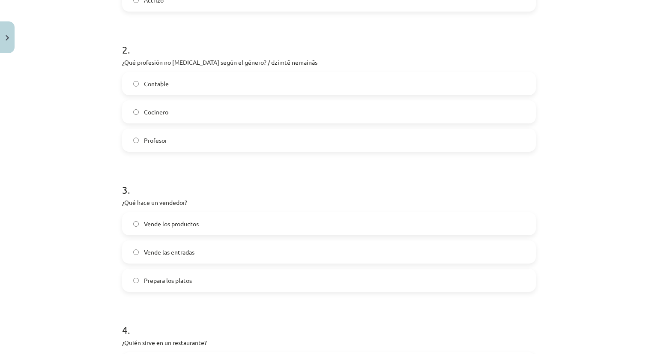
scroll to position [357, 0]
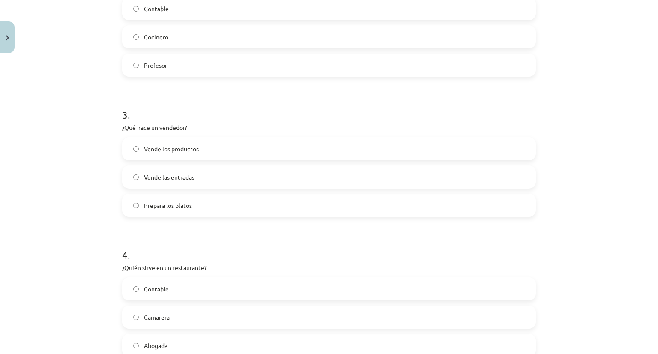
click at [178, 150] on span "Vende los productos" at bounding box center [171, 148] width 55 height 9
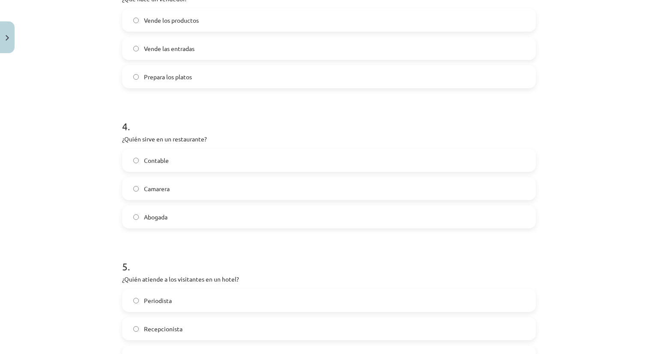
scroll to position [528, 0]
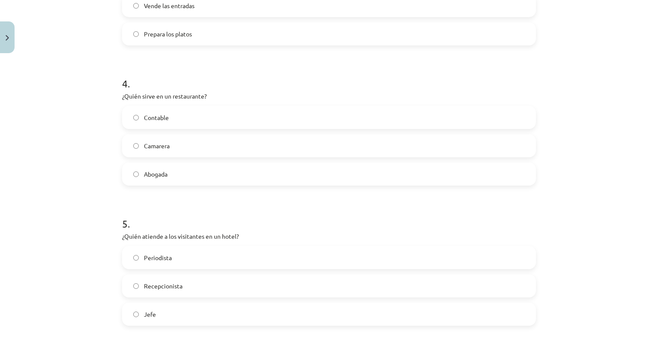
click at [196, 151] on label "Camarera" at bounding box center [329, 145] width 412 height 21
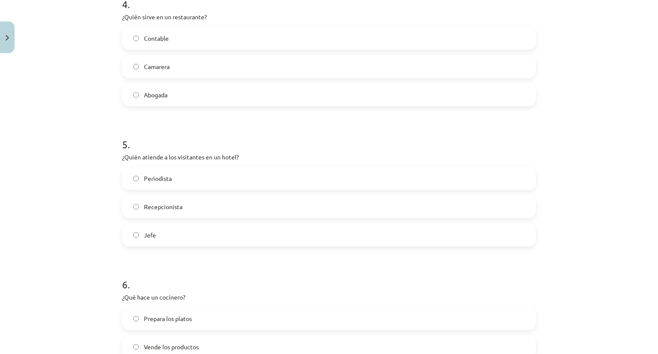
scroll to position [700, 0]
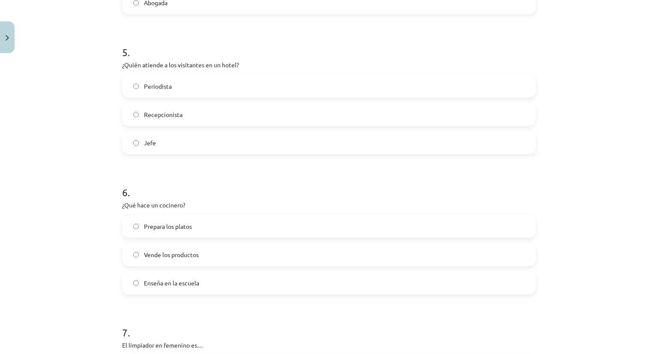
click at [198, 112] on label "Recepcionista" at bounding box center [329, 114] width 412 height 21
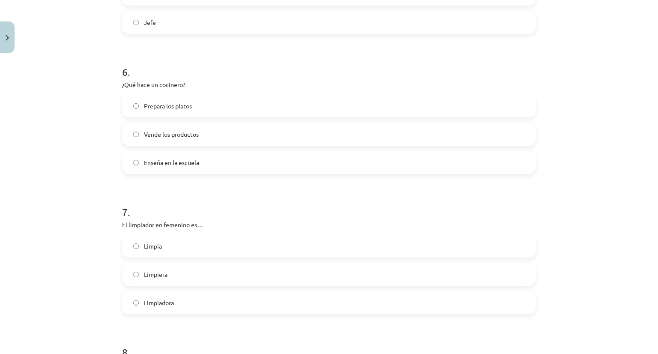
scroll to position [828, 0]
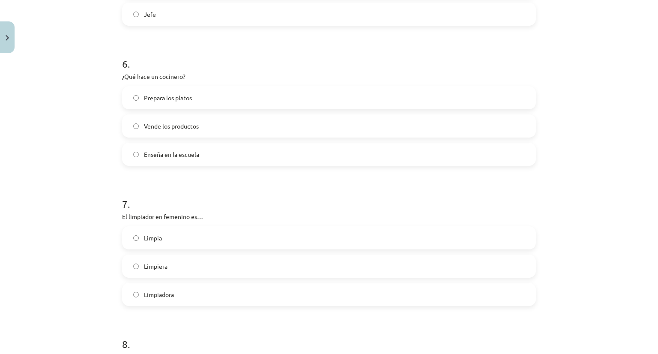
click at [196, 132] on label "Vende los productos" at bounding box center [329, 125] width 412 height 21
click at [215, 98] on label "Prepara los platos" at bounding box center [329, 97] width 412 height 21
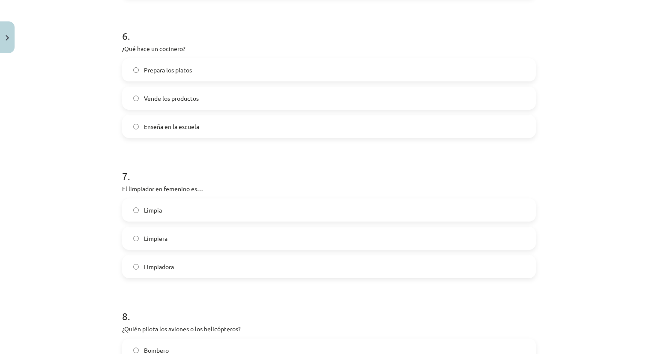
scroll to position [957, 0]
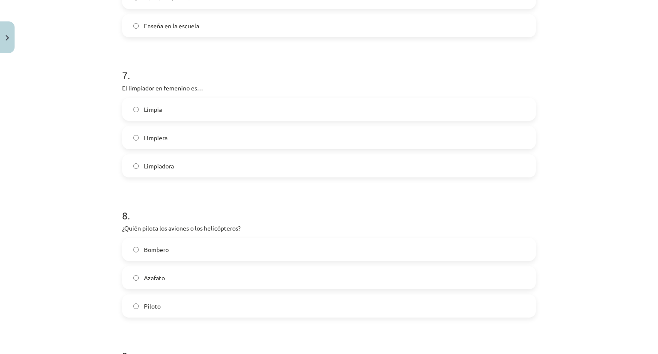
click at [197, 138] on label "Limpiera" at bounding box center [329, 137] width 412 height 21
click at [193, 160] on label "Limpiadora" at bounding box center [329, 165] width 412 height 21
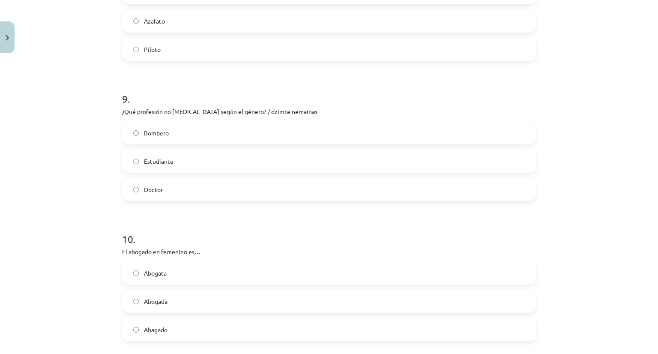
scroll to position [1214, 0]
click at [174, 167] on label "Estudiante" at bounding box center [329, 160] width 412 height 21
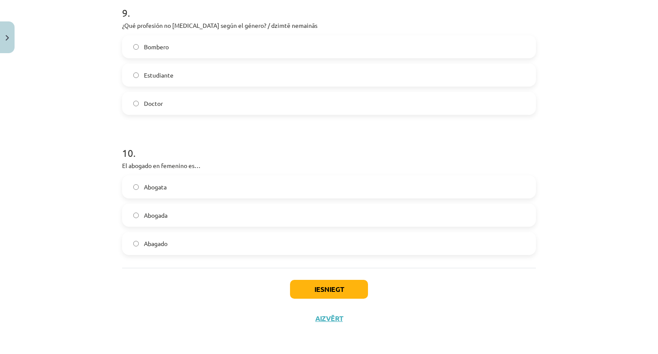
click at [176, 215] on label "Abogada" at bounding box center [329, 214] width 412 height 21
click at [329, 280] on button "Iesniegt" at bounding box center [329, 289] width 78 height 19
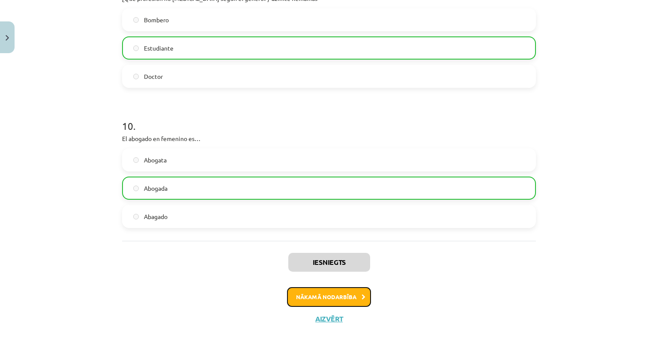
click at [333, 297] on button "Nākamā nodarbība" at bounding box center [329, 297] width 84 height 20
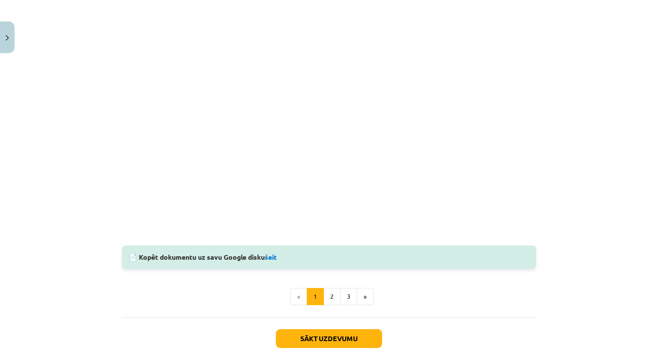
scroll to position [861, 0]
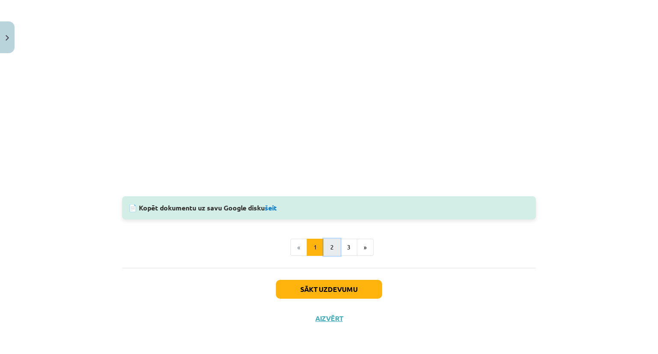
click at [331, 251] on button "2" at bounding box center [331, 247] width 17 height 17
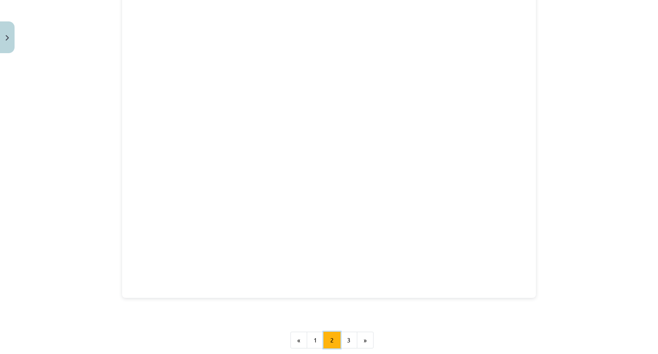
scroll to position [153, 0]
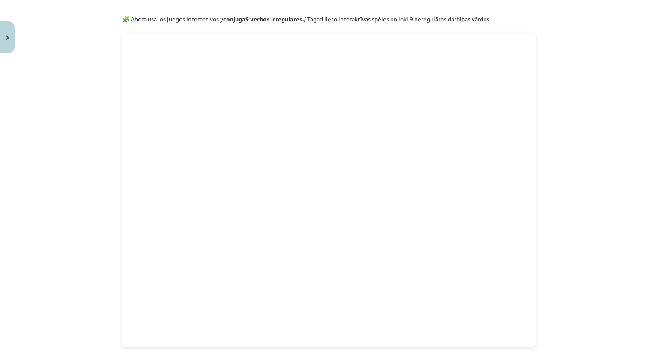
click at [546, 173] on div "Mācību tēma: Spāņu valodas b1 - 11. klases 1.ieskaites mācību materiāls #3 📝 Te…" at bounding box center [329, 177] width 658 height 354
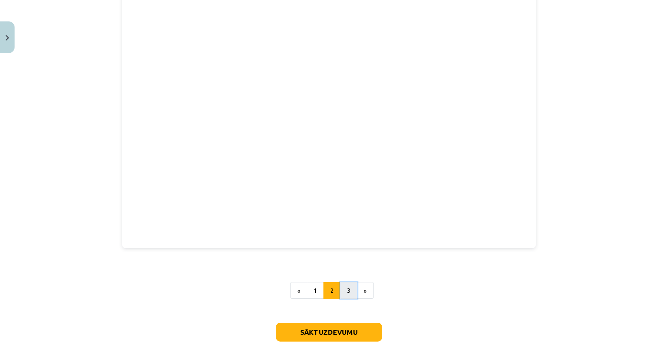
click at [344, 290] on button "3" at bounding box center [348, 290] width 17 height 17
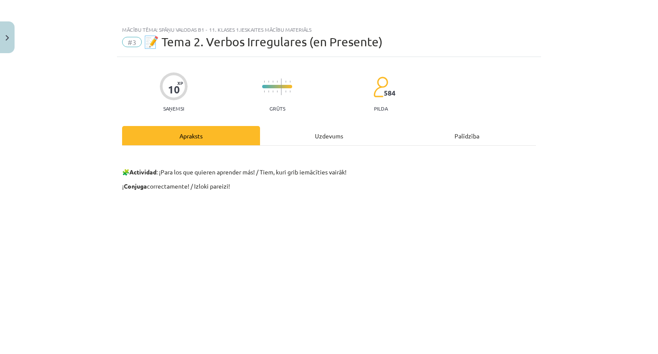
scroll to position [184, 0]
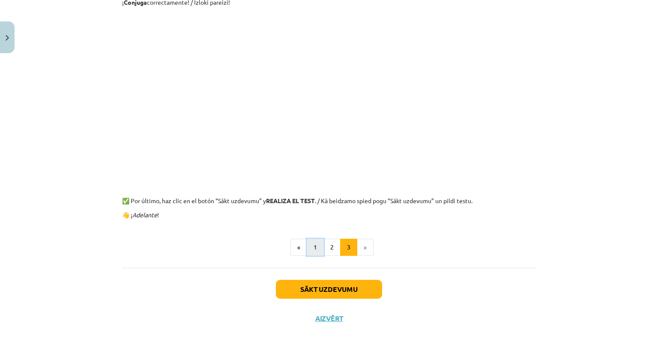
click at [311, 251] on button "1" at bounding box center [315, 247] width 17 height 17
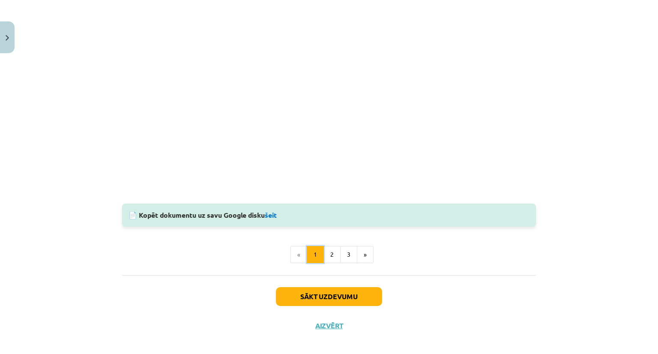
scroll to position [861, 0]
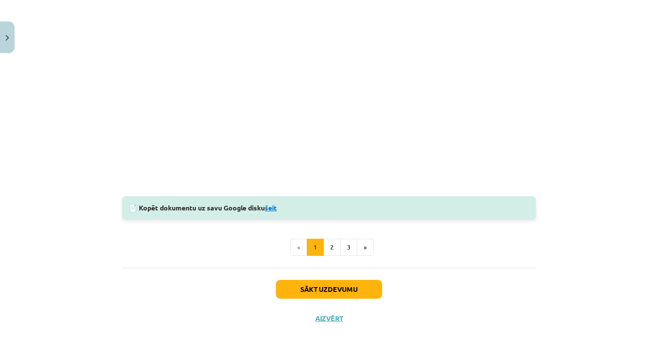
click at [276, 206] on link "šeit" at bounding box center [271, 207] width 12 height 9
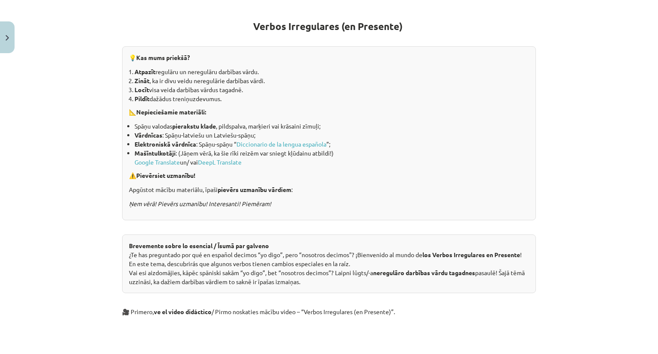
scroll to position [5, 0]
